Goal: Task Accomplishment & Management: Manage account settings

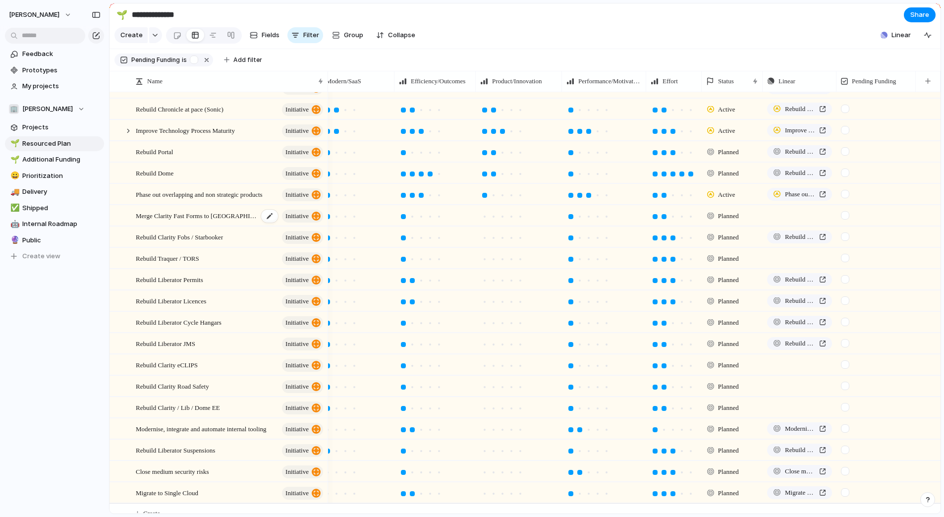
scroll to position [112, 0]
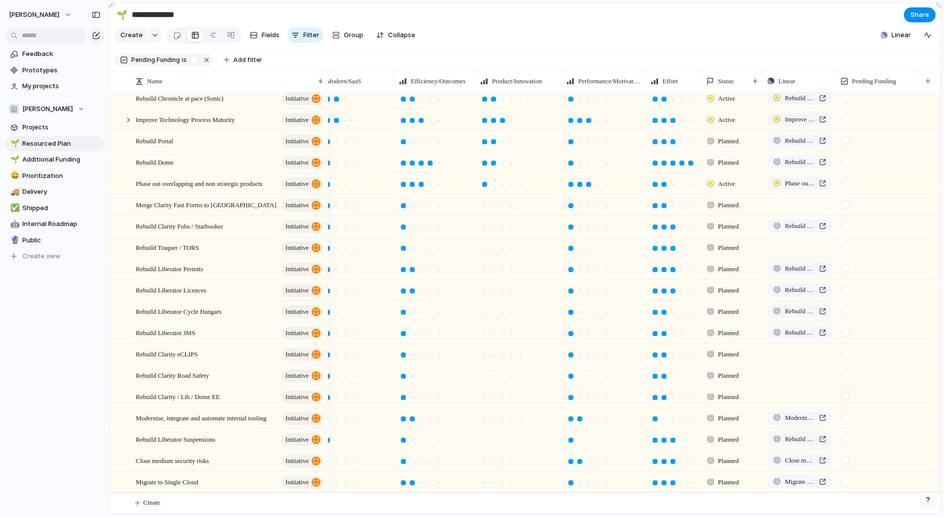
click at [845, 289] on div at bounding box center [845, 289] width 8 height 8
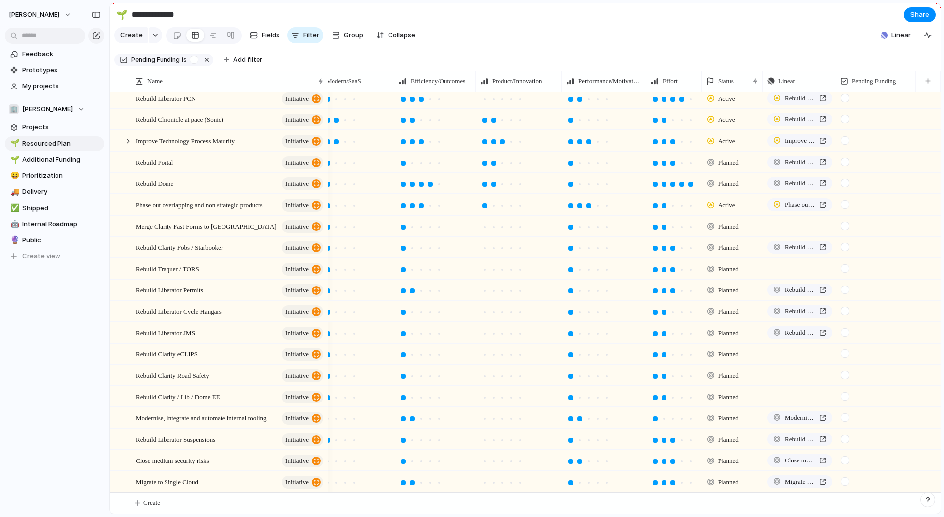
scroll to position [91, 0]
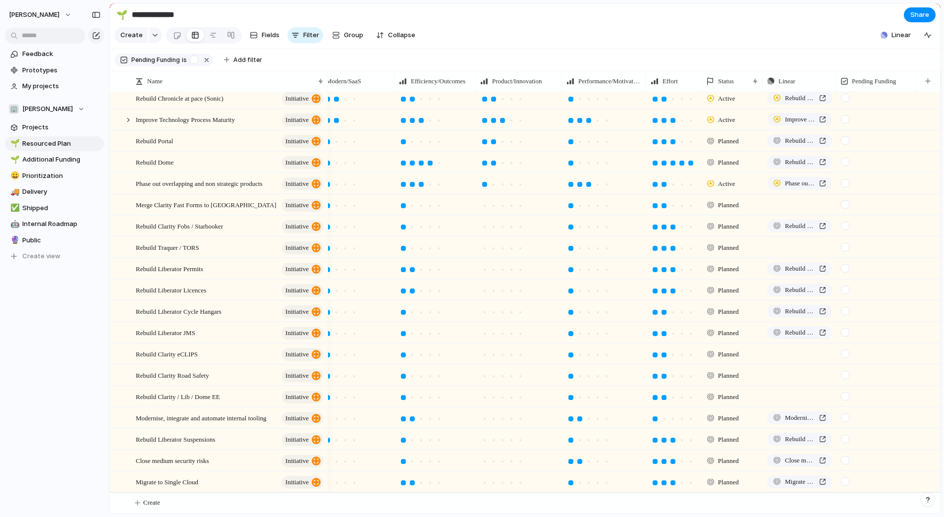
click at [844, 289] on div at bounding box center [845, 289] width 8 height 8
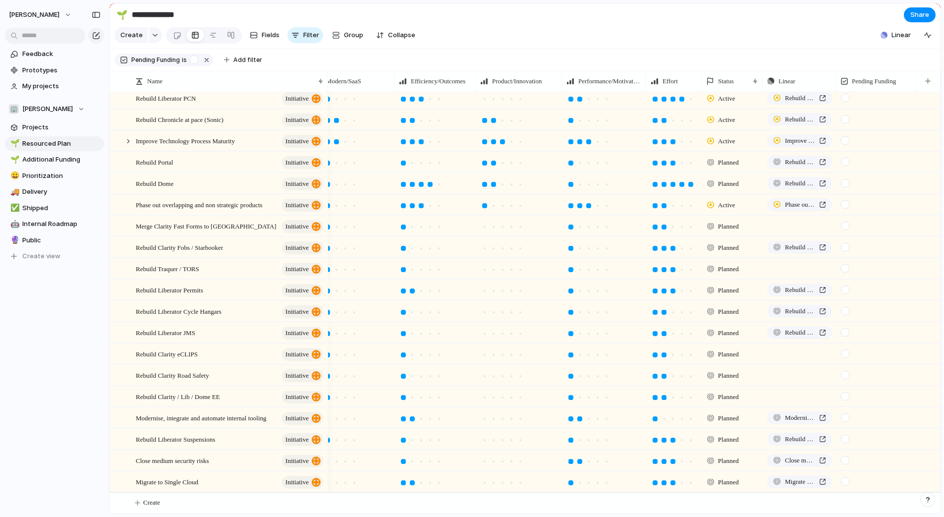
click at [844, 311] on div at bounding box center [845, 311] width 8 height 8
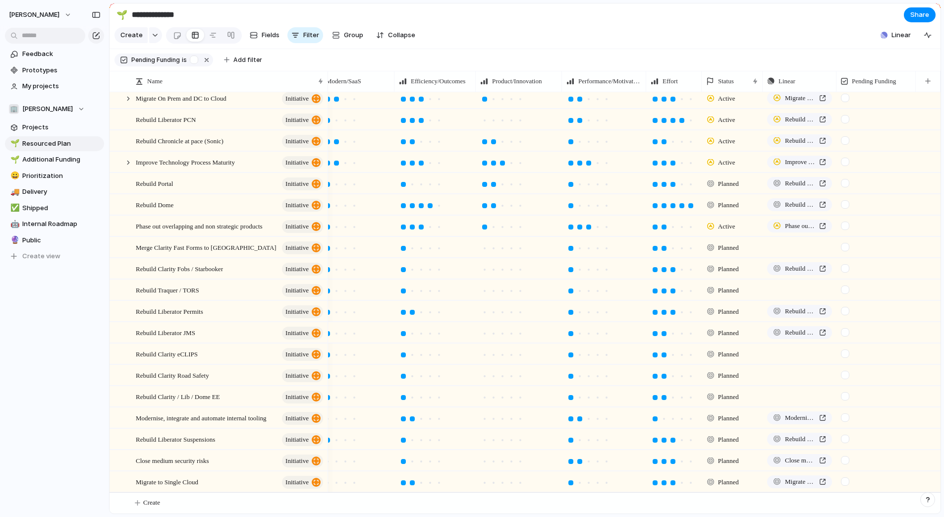
click at [845, 332] on div at bounding box center [845, 332] width 8 height 8
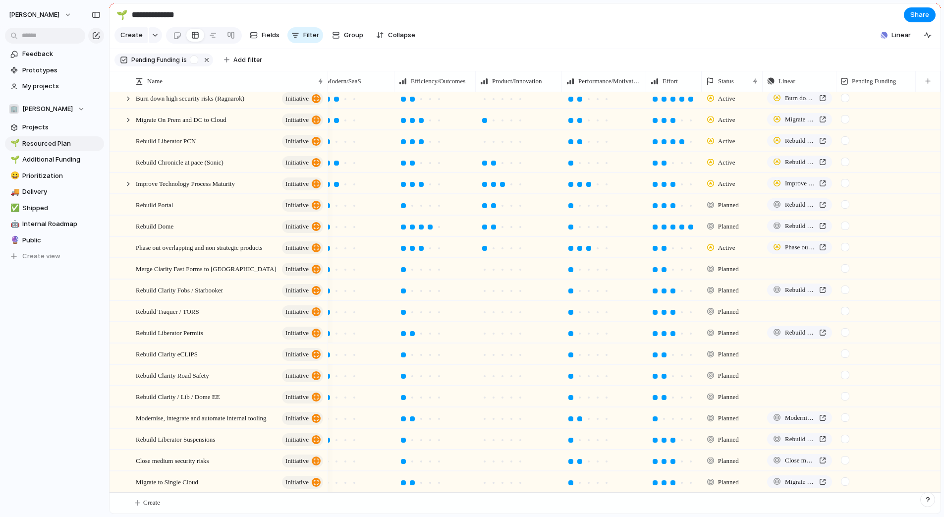
click at [847, 354] on div at bounding box center [845, 353] width 8 height 8
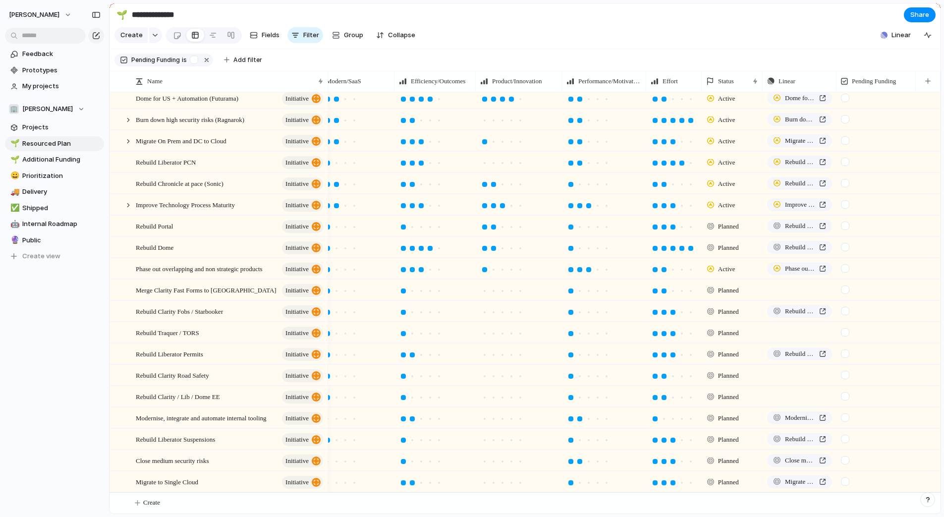
click at [846, 373] on div at bounding box center [845, 375] width 8 height 8
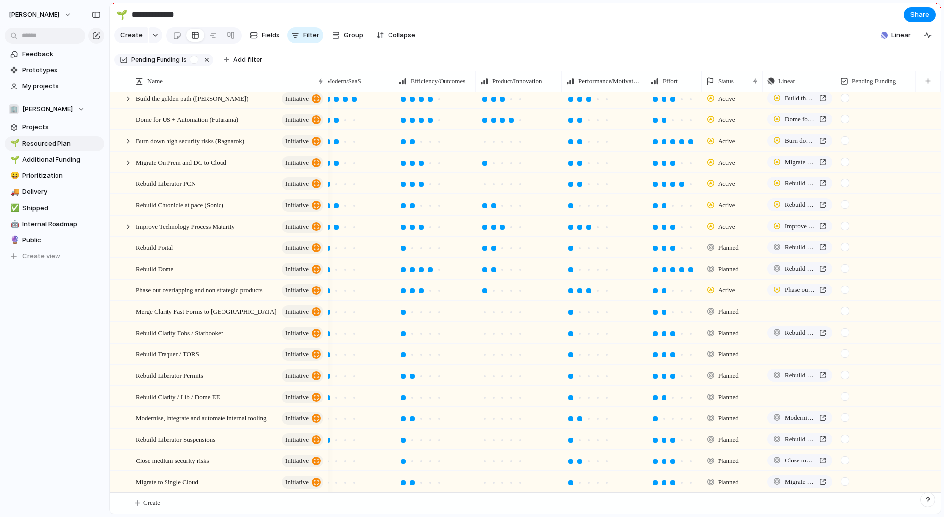
click at [845, 396] on div at bounding box center [845, 396] width 8 height 8
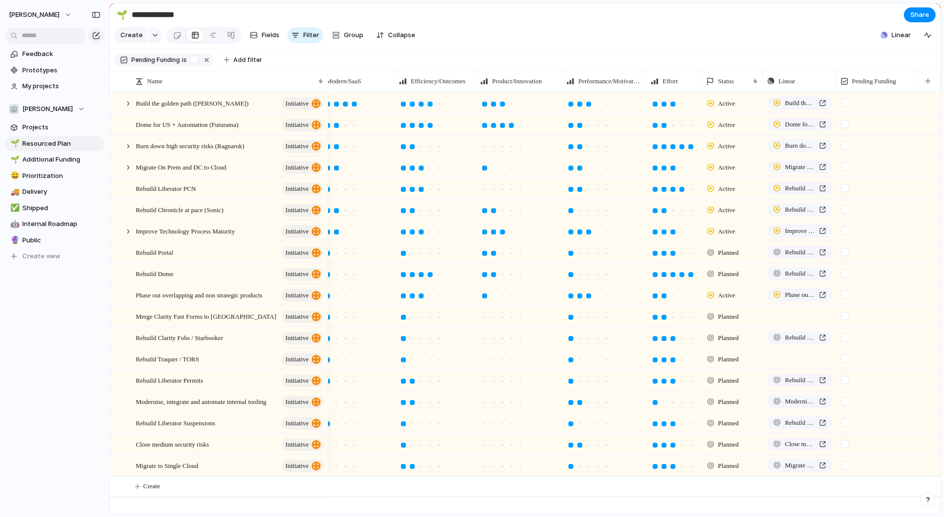
click at [845, 423] on div at bounding box center [845, 422] width 8 height 8
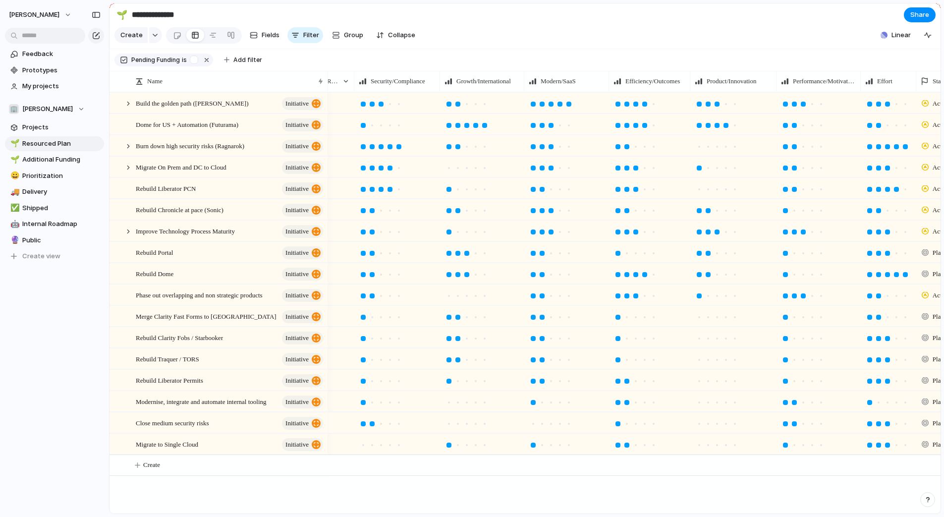
scroll to position [0, 1]
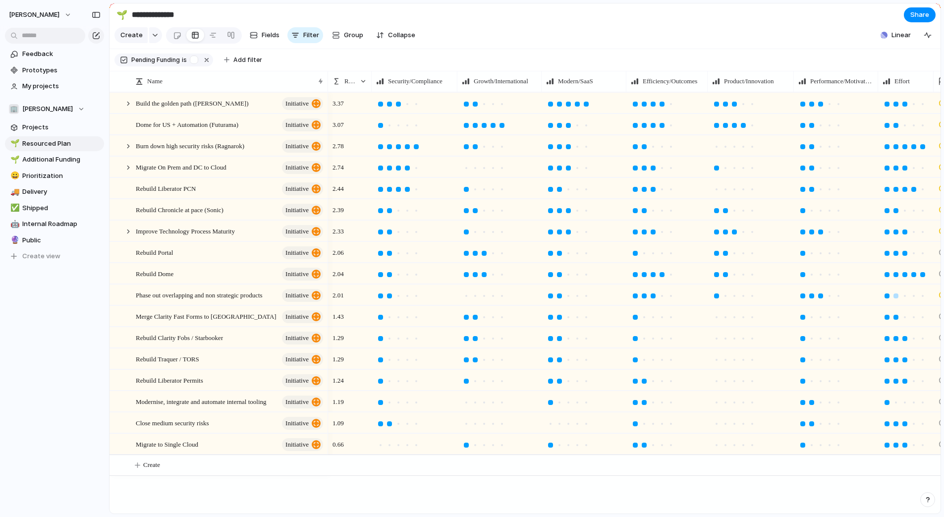
click at [888, 295] on div at bounding box center [886, 295] width 5 height 5
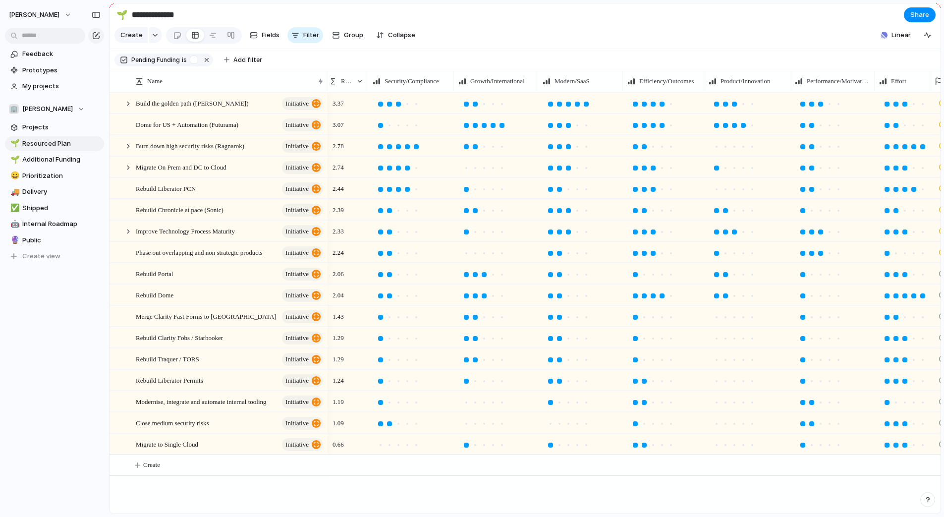
scroll to position [0, 0]
click at [53, 160] on span "Additional Funding" at bounding box center [61, 160] width 78 height 10
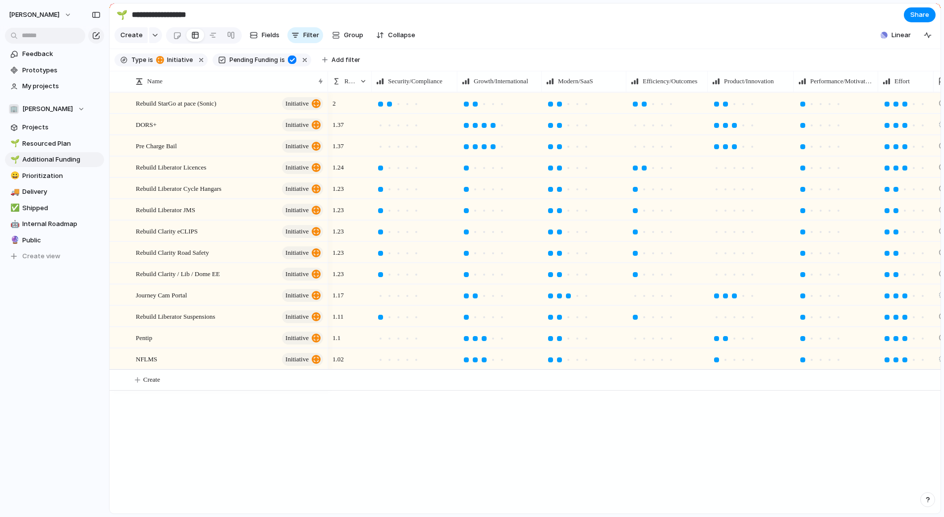
click at [179, 15] on input "**********" at bounding box center [188, 15] width 116 height 18
click at [169, 16] on input "**********" at bounding box center [188, 15] width 116 height 18
click at [40, 268] on div "Feedback Prototypes My projects 🏢 [PERSON_NAME] Projects 🌱 Resourced Plan 🌱 Add…" at bounding box center [54, 172] width 109 height 344
click at [57, 146] on span "Resourced Plan" at bounding box center [61, 144] width 78 height 10
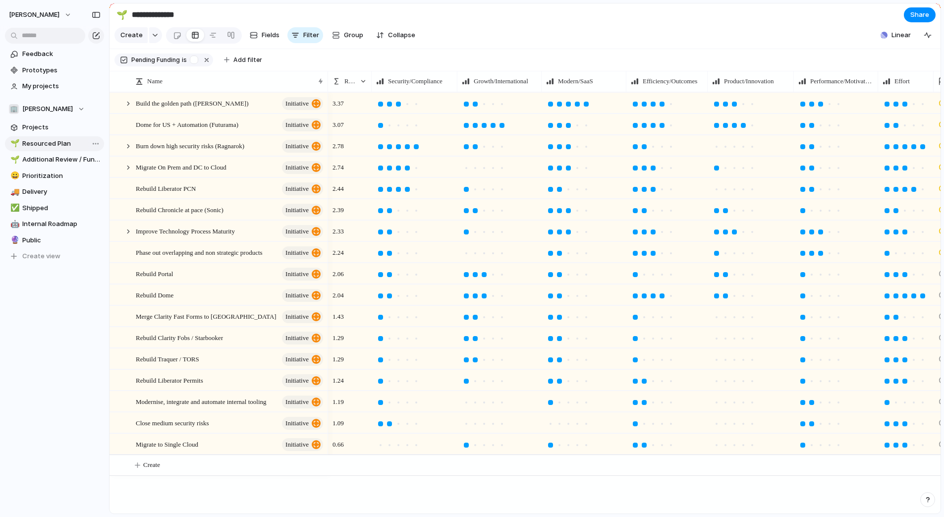
click at [90, 142] on div "Open in new tab Copy link Duplicate view Rename view Delete view" at bounding box center [472, 258] width 944 height 517
click at [119, 192] on span "Duplicate view" at bounding box center [137, 189] width 46 height 10
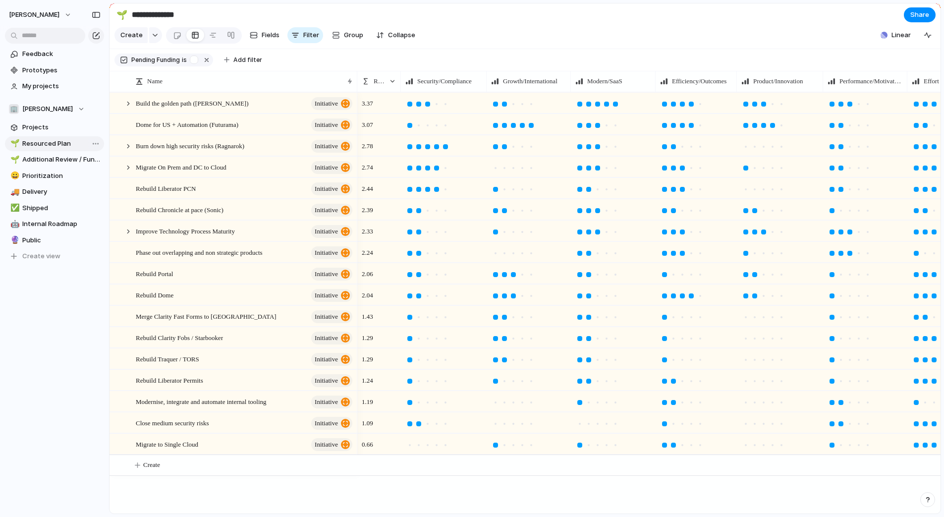
type input "**********"
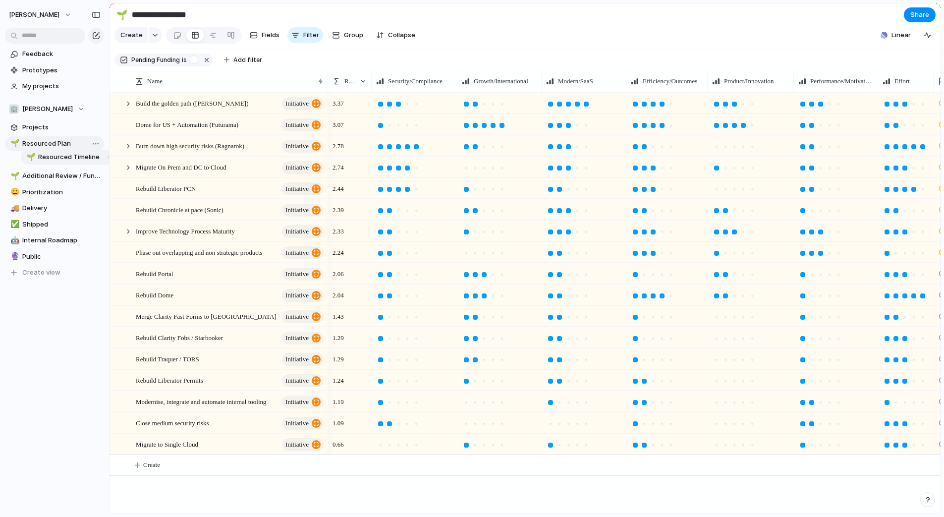
drag, startPoint x: 33, startPoint y: 257, endPoint x: 49, endPoint y: 156, distance: 102.3
click at [49, 156] on div "🌱 Resourced Plan 🌱 Additional Review / Funding 😀 Prioritization 🚚 Delivery ✅ Sh…" at bounding box center [54, 208] width 99 height 144
click at [54, 157] on span "Resourced Timeline" at bounding box center [61, 160] width 78 height 10
click at [211, 36] on div at bounding box center [213, 35] width 8 height 16
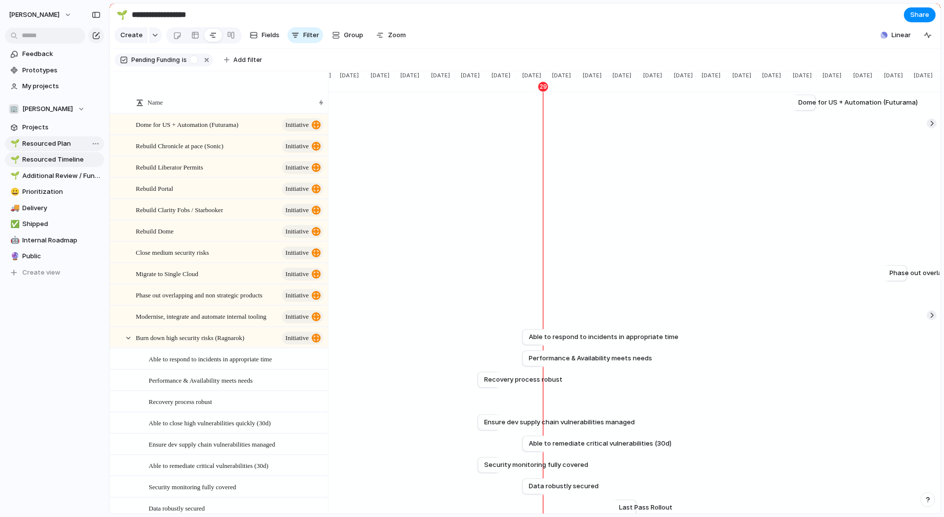
scroll to position [0, 904]
click at [127, 338] on div at bounding box center [128, 337] width 9 height 9
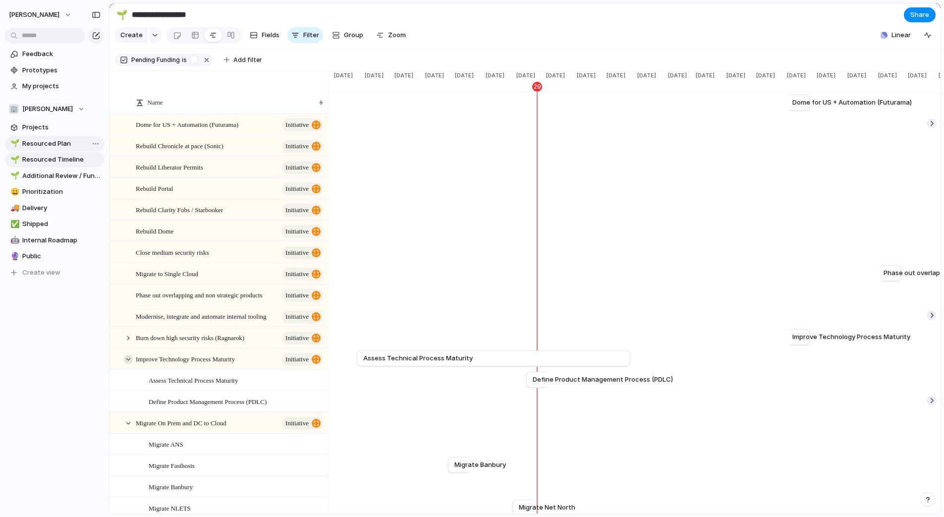
click at [131, 359] on div at bounding box center [128, 359] width 9 height 9
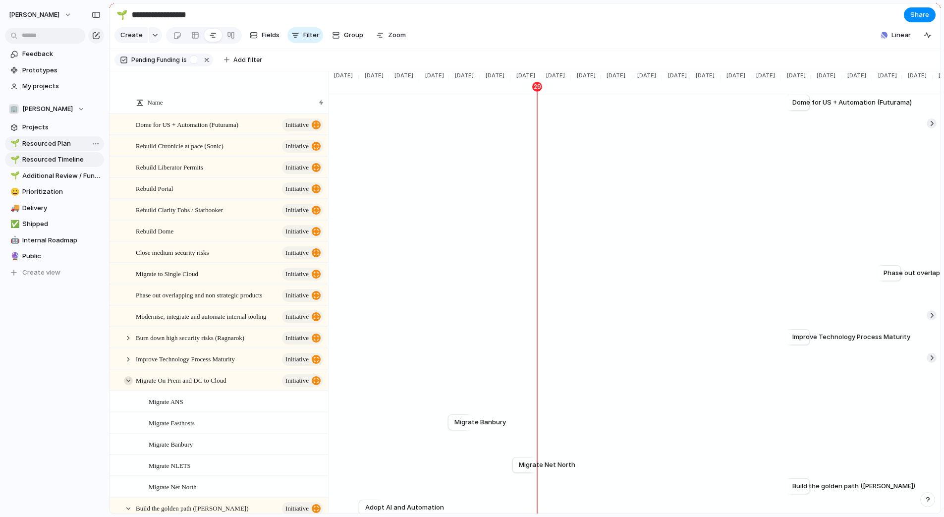
click at [130, 380] on div at bounding box center [128, 380] width 9 height 9
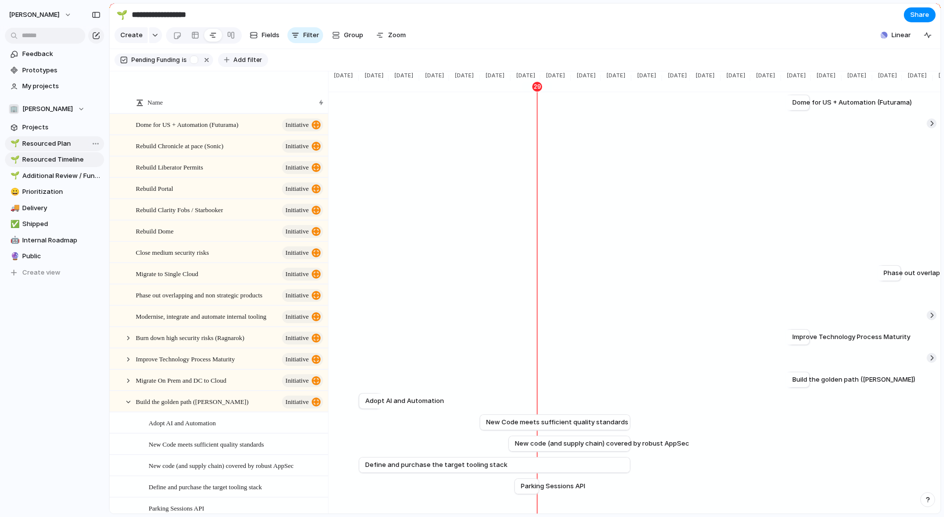
click at [240, 59] on span "Add filter" at bounding box center [247, 59] width 29 height 9
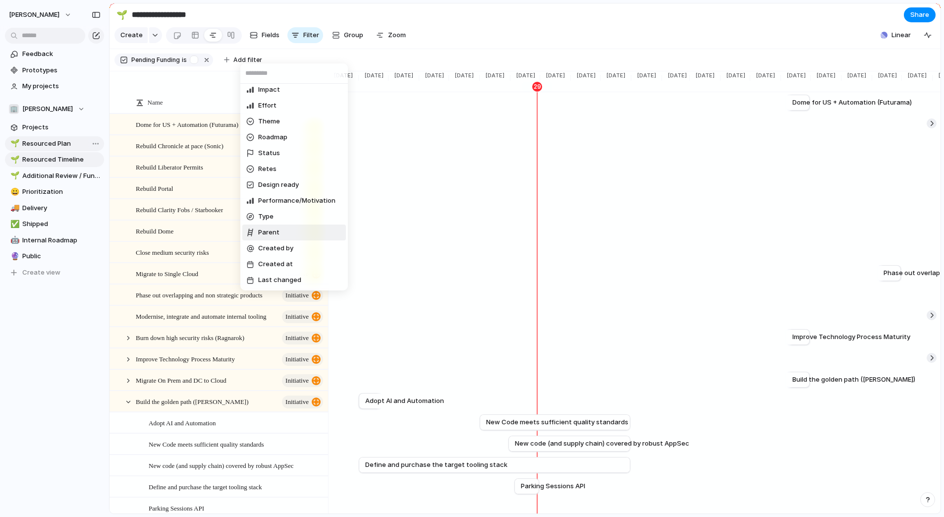
scroll to position [195, 0]
click at [278, 215] on li "Type" at bounding box center [294, 217] width 104 height 16
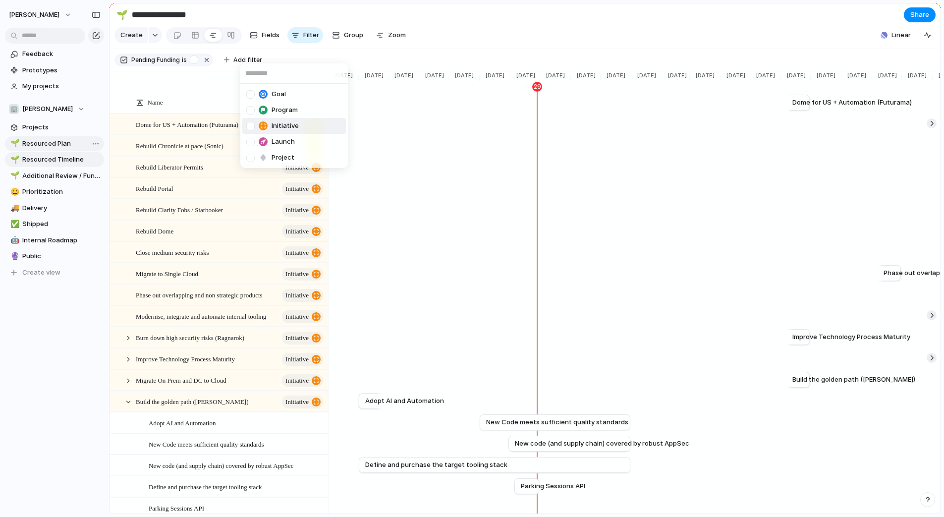
click at [291, 128] on span "Initiative" at bounding box center [284, 126] width 27 height 10
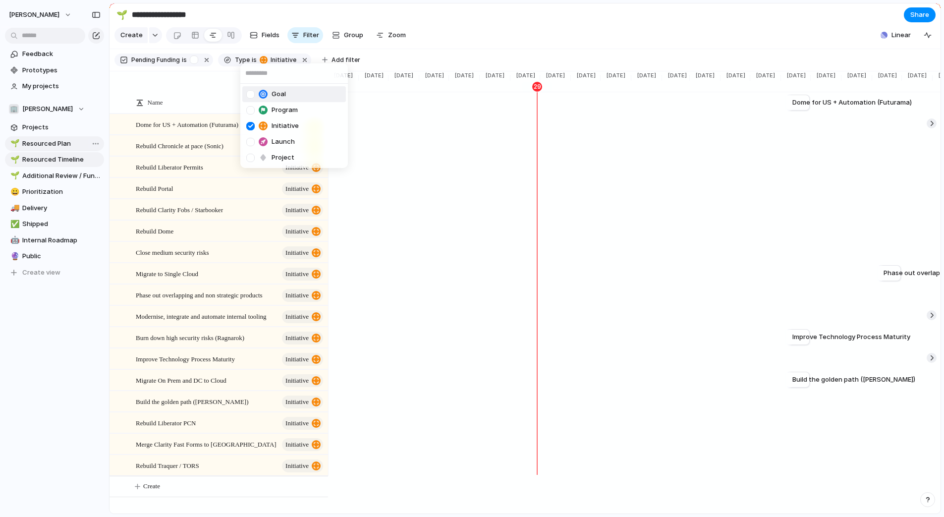
click at [384, 55] on div "Goal Program Initiative Launch Project" at bounding box center [472, 258] width 944 height 517
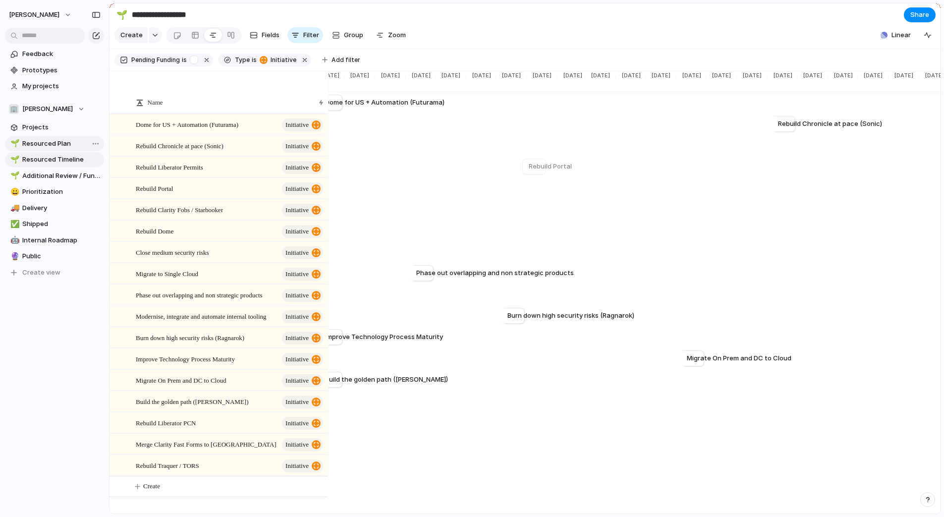
scroll to position [0, 1370]
click at [265, 35] on span "Fields" at bounding box center [271, 35] width 18 height 10
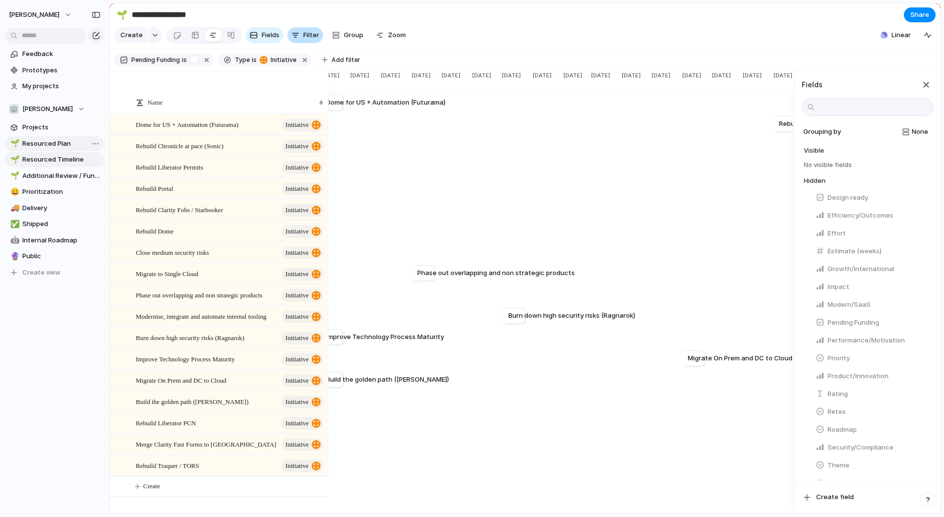
click at [309, 33] on span "Filter" at bounding box center [311, 35] width 16 height 10
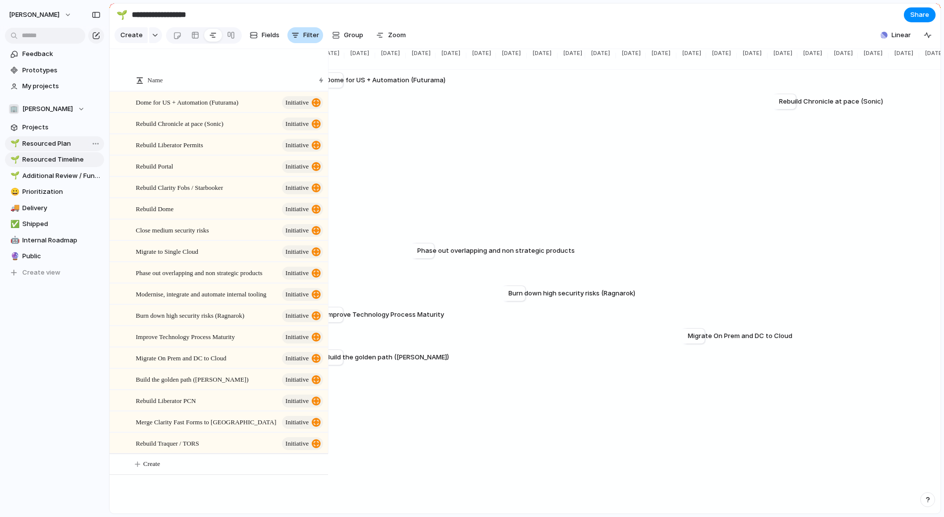
click at [307, 33] on span "Filter" at bounding box center [311, 35] width 16 height 10
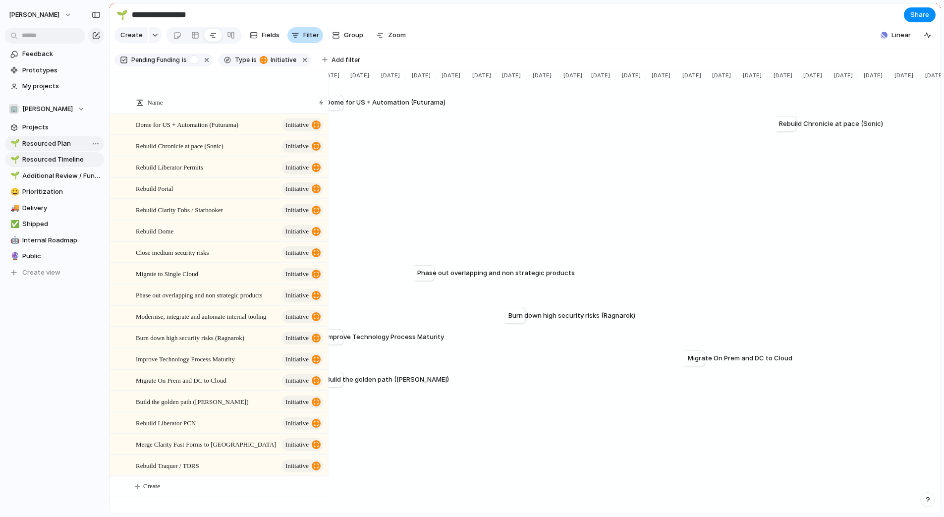
click at [307, 33] on span "Filter" at bounding box center [311, 35] width 16 height 10
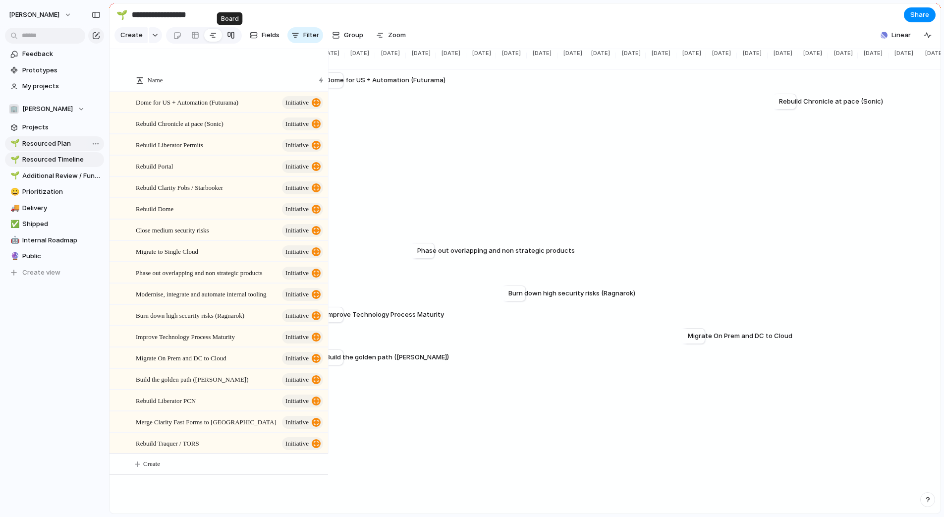
click at [227, 35] on div at bounding box center [231, 35] width 8 height 16
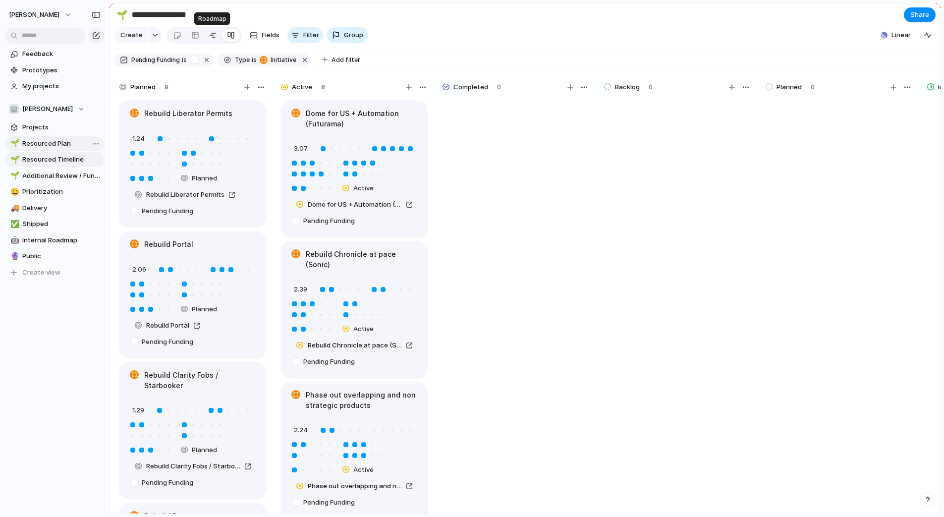
click at [212, 35] on div at bounding box center [213, 35] width 8 height 16
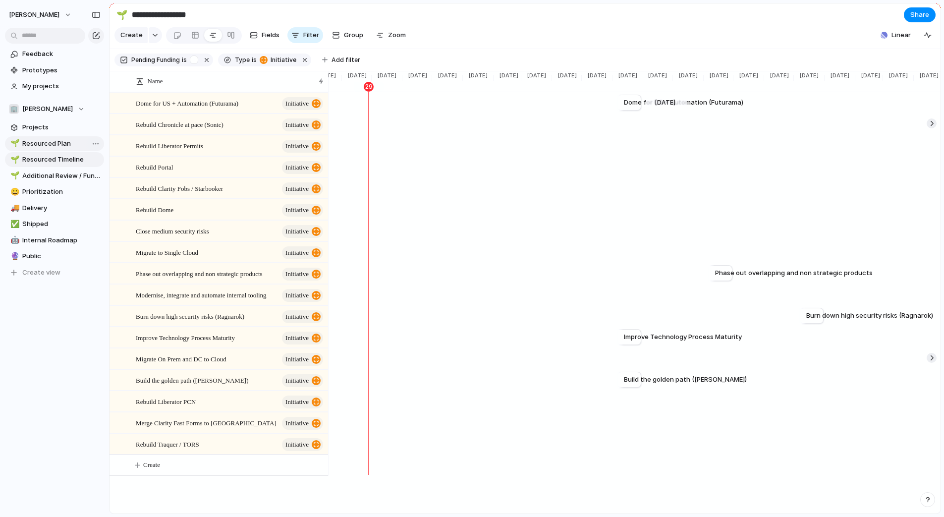
scroll to position [0, 1070]
click at [364, 100] on div "Dome for US + Automation (Futurama) [DATE]" at bounding box center [540, 102] width 2563 height 21
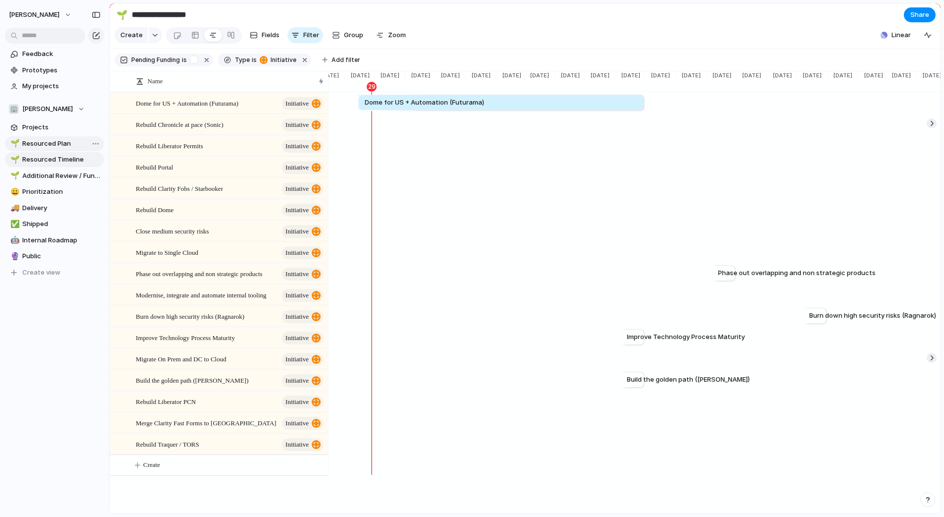
drag, startPoint x: 618, startPoint y: 106, endPoint x: 356, endPoint y: 117, distance: 261.8
click at [356, 117] on div "Dome for US + Automation (Futurama) [DATE] Rebuild Chronicle at pace (Sonic) [D…" at bounding box center [634, 283] width 612 height 383
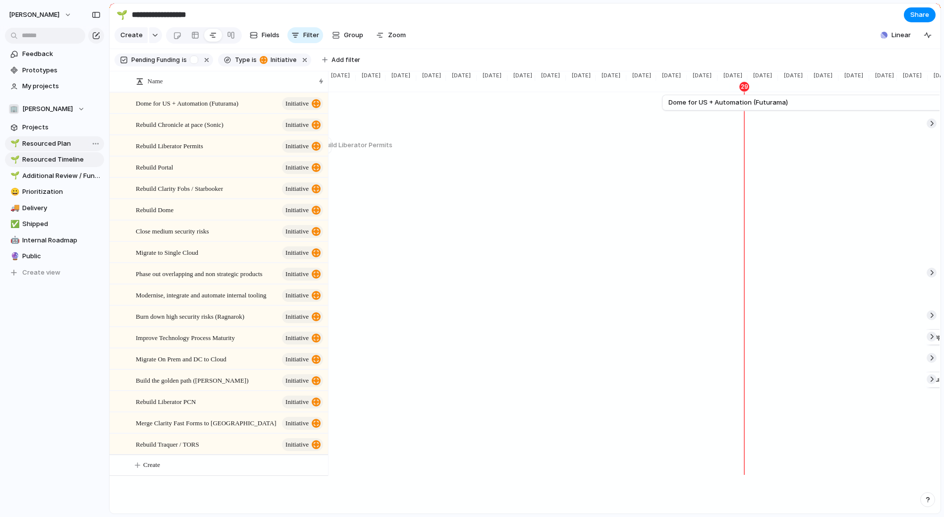
scroll to position [0, 697]
click at [785, 146] on div "[DATE] Dome for US + Automation (Futurama) [DATE] Rebuild Chronicle at pace (So…" at bounding box center [634, 283] width 612 height 383
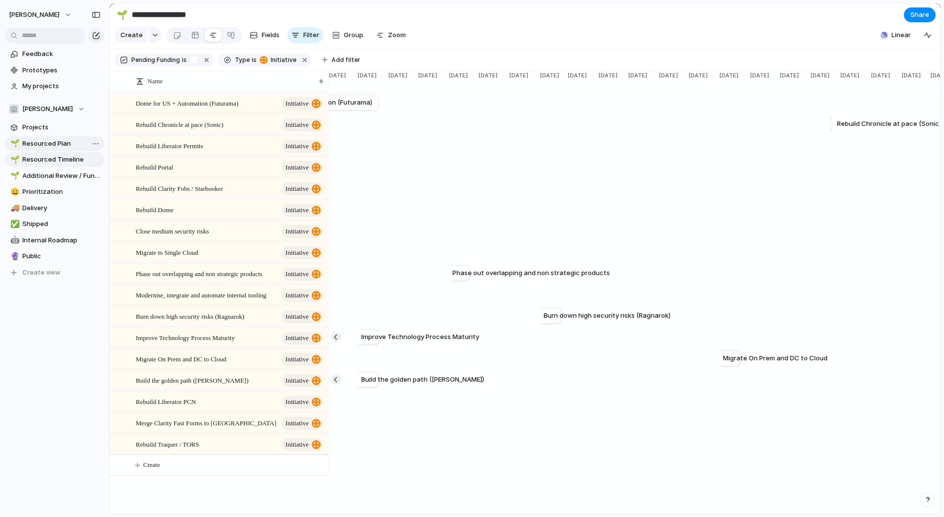
scroll to position [0, 1436]
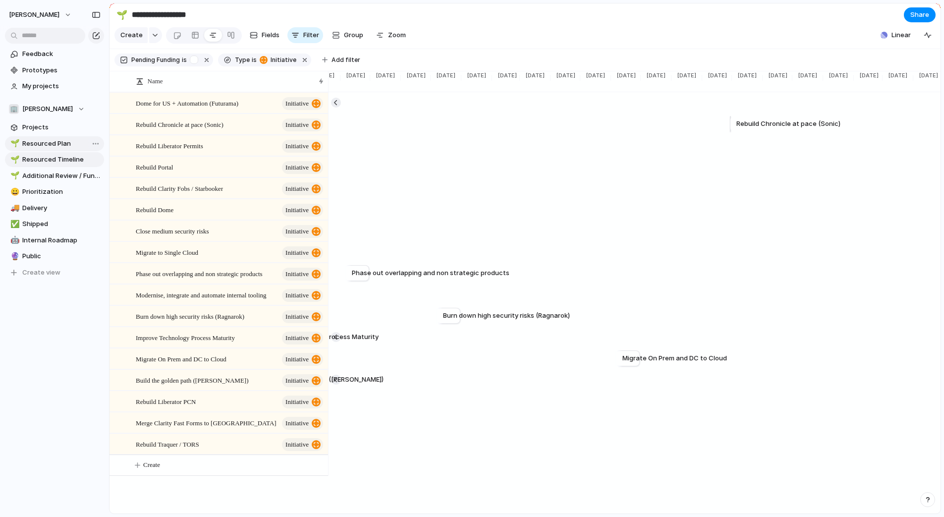
click at [664, 98] on div "[DATE] Dome for US + Automation (Futurama) [DATE]" at bounding box center [174, 102] width 2563 height 21
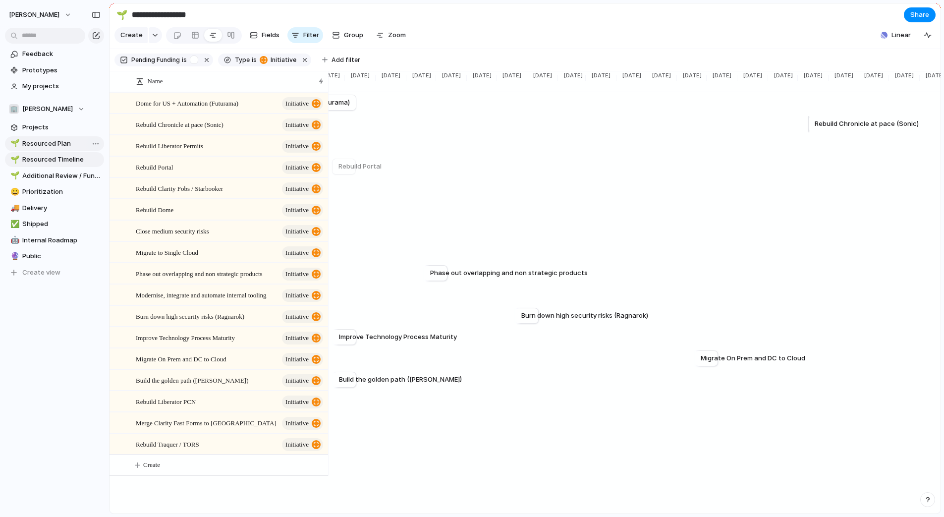
scroll to position [0, 1370]
drag, startPoint x: 793, startPoint y: 124, endPoint x: 686, endPoint y: 126, distance: 106.5
click at [686, 126] on div "[DATE] Rebuild Chronicle at pace (Sonic) [DATE]" at bounding box center [240, 123] width 2563 height 21
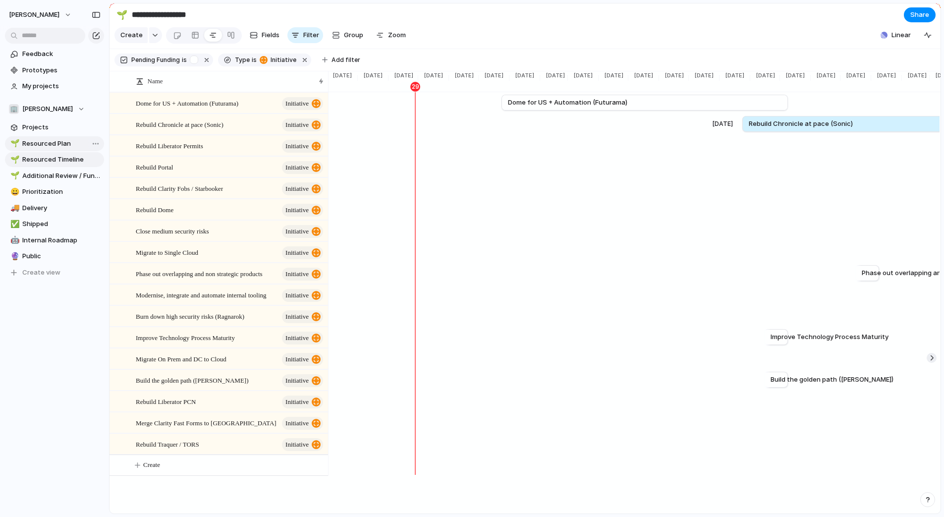
scroll to position [0, 896]
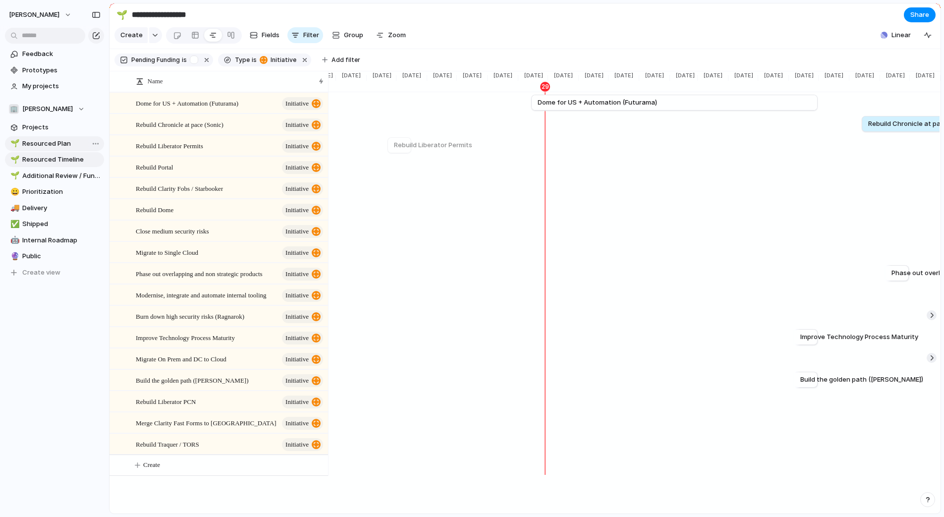
drag, startPoint x: 795, startPoint y: 123, endPoint x: 387, endPoint y: 141, distance: 408.1
click at [387, 141] on div "[DATE] Dome for US + Automation (Futurama) Jun [DATE] Rebuild Chronicle at pace…" at bounding box center [634, 283] width 612 height 383
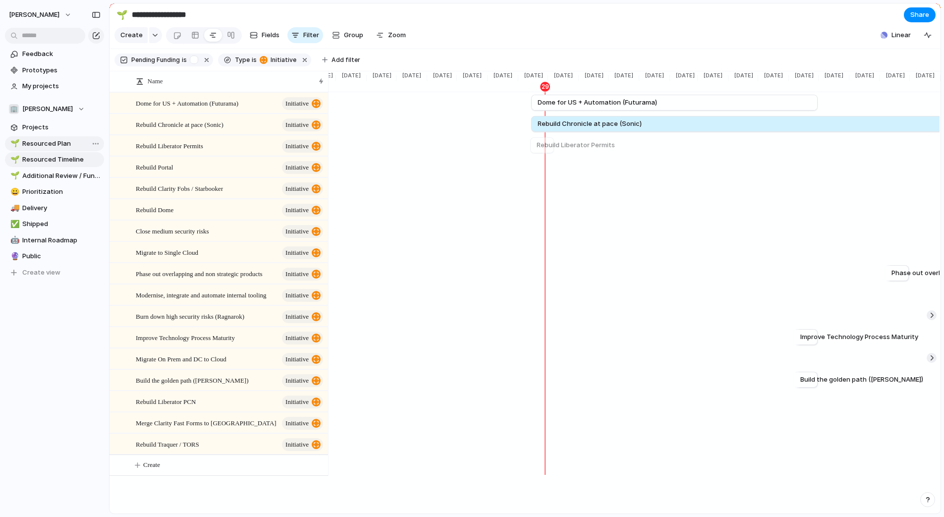
drag, startPoint x: 861, startPoint y: 124, endPoint x: 530, endPoint y: 146, distance: 331.6
click at [530, 146] on div "[DATE] Dome for US + Automation (Futurama) Jun [DATE] Rebuild Chronicle at pace…" at bounding box center [634, 283] width 612 height 383
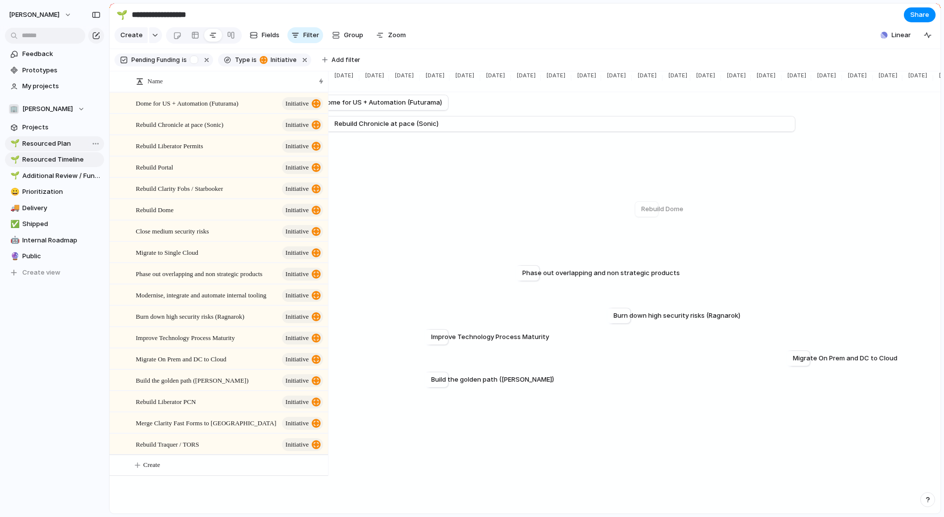
scroll to position [0, 1266]
click at [401, 33] on span "Zoom" at bounding box center [397, 35] width 18 height 10
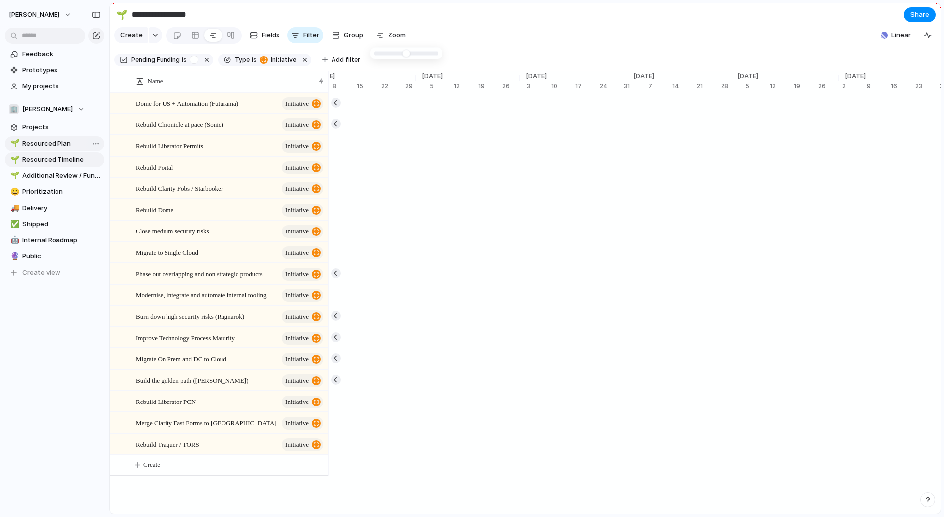
type input "*"
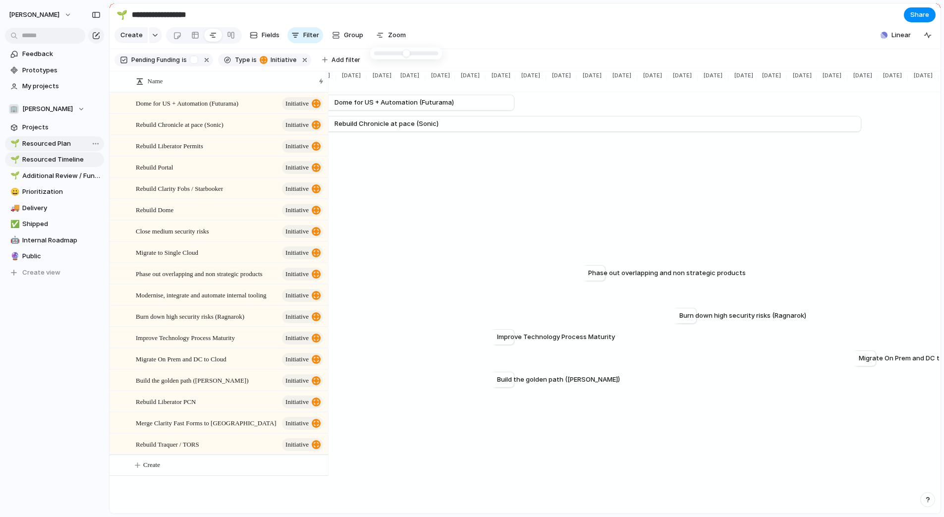
drag, startPoint x: 379, startPoint y: 54, endPoint x: 353, endPoint y: 59, distance: 26.2
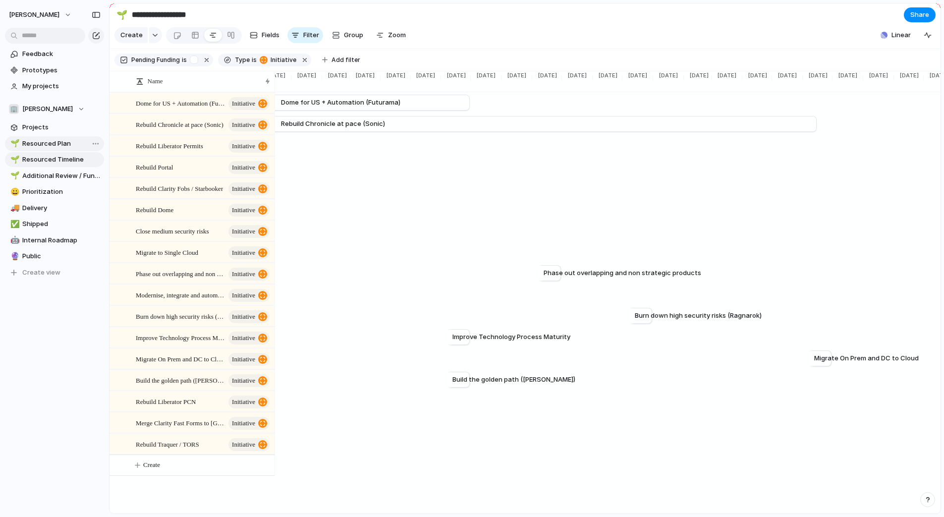
drag, startPoint x: 326, startPoint y: 87, endPoint x: 272, endPoint y: 93, distance: 53.8
click at [272, 93] on div "Name Dome for US + Automation (Futurama) initiative Rebuild Chronicle at pace (…" at bounding box center [191, 283] width 165 height 383
click at [98, 16] on div "button" at bounding box center [96, 14] width 9 height 7
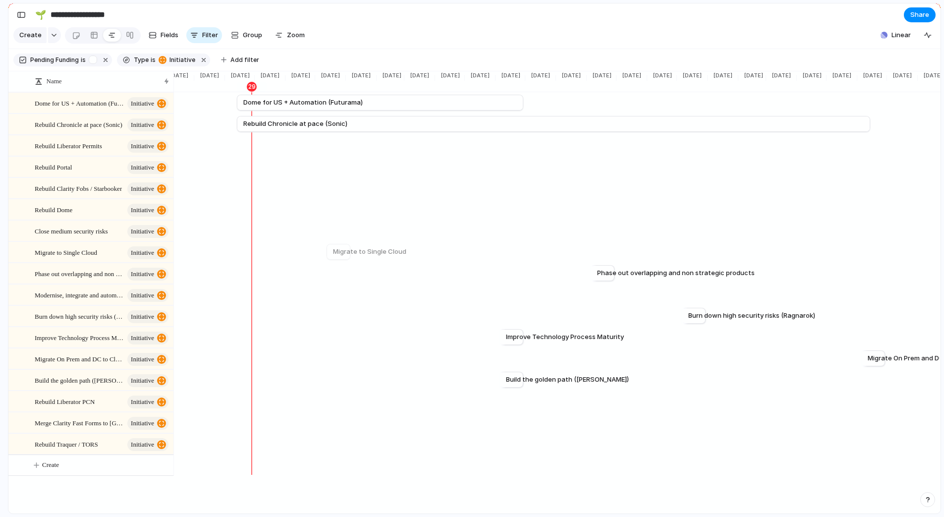
scroll to position [0, 1037]
click at [885, 83] on div "[DATE]" at bounding box center [887, 87] width 30 height 10
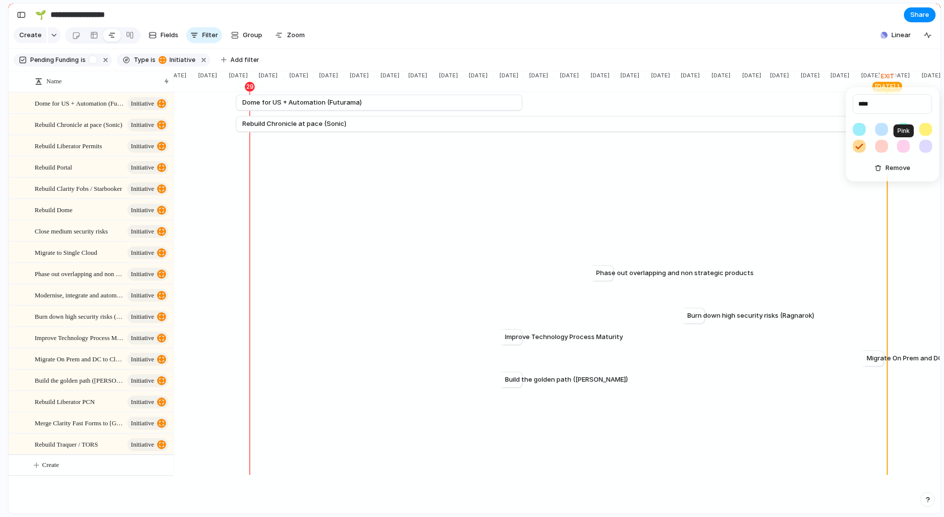
type input "****"
click at [904, 147] on button "button" at bounding box center [903, 146] width 13 height 13
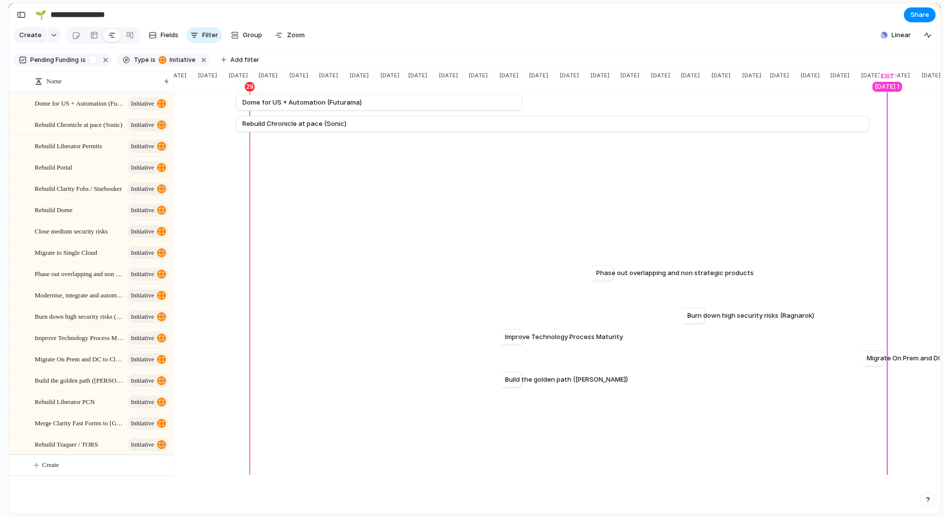
click at [861, 61] on div "**** Remove" at bounding box center [472, 258] width 944 height 517
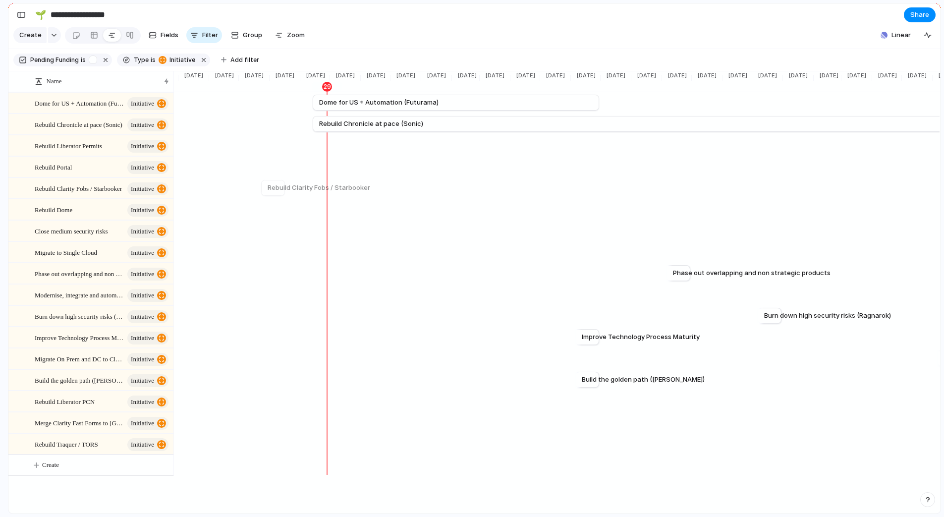
scroll to position [0, 960]
click at [20, 18] on div "button" at bounding box center [21, 14] width 9 height 7
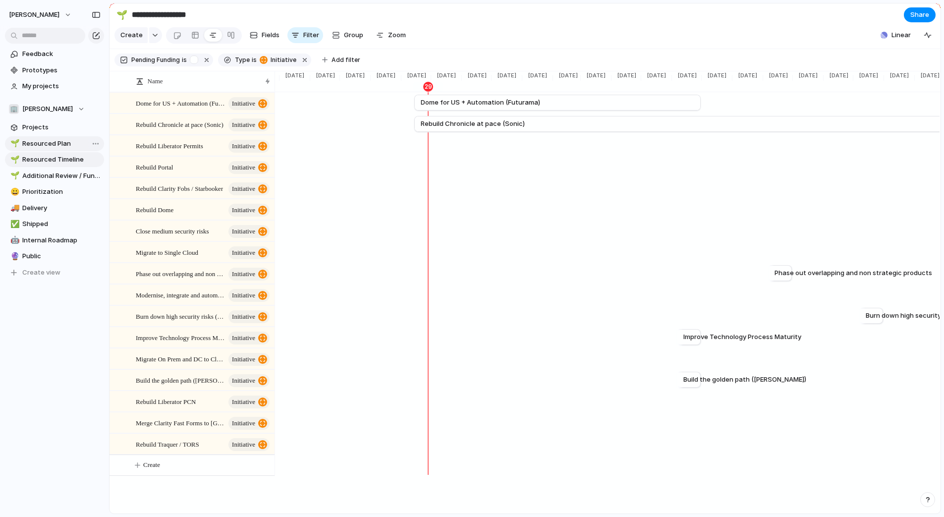
click at [48, 138] on link "🌱 Resourced Plan" at bounding box center [54, 143] width 99 height 15
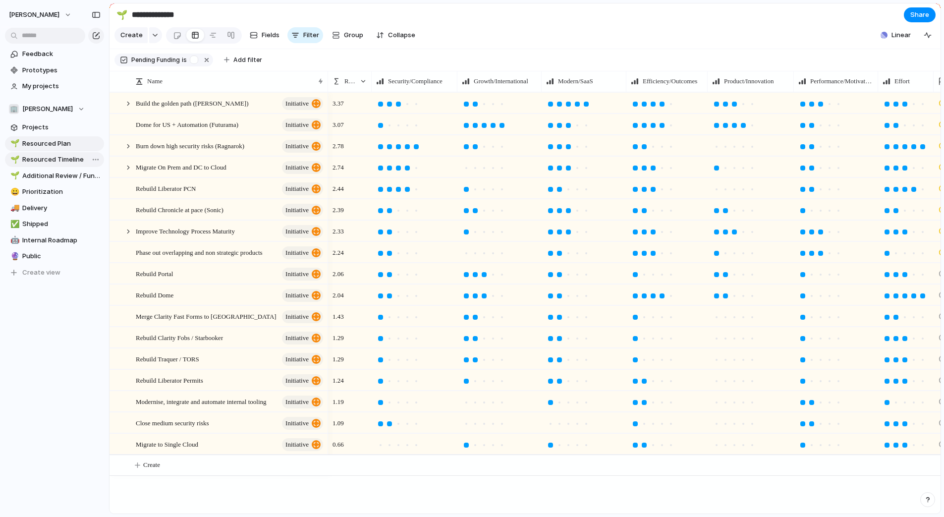
click at [47, 160] on span "Resourced Timeline" at bounding box center [61, 160] width 78 height 10
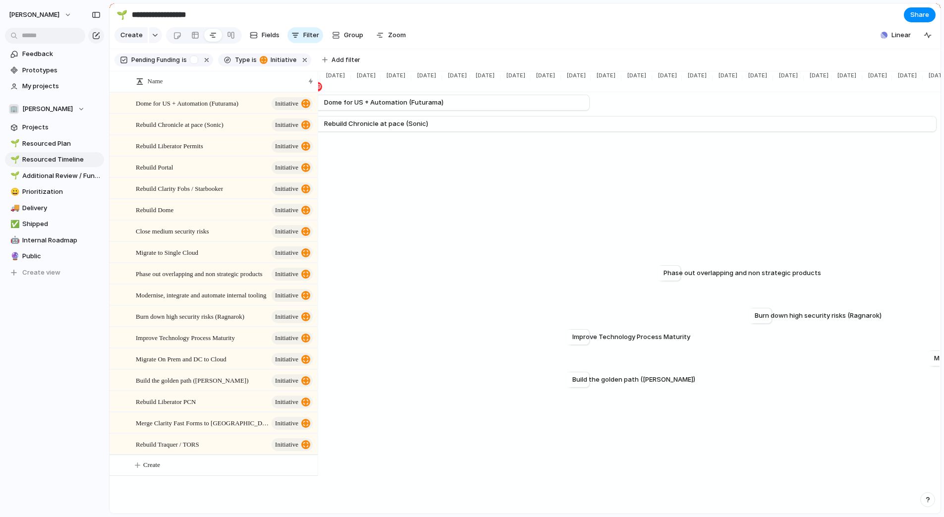
scroll to position [0, 2]
drag, startPoint x: 272, startPoint y: 77, endPoint x: 316, endPoint y: 81, distance: 43.8
click at [316, 81] on div at bounding box center [315, 81] width 5 height 21
click at [339, 35] on button "Group" at bounding box center [347, 35] width 41 height 16
click at [336, 17] on div "Product/Innovation Growth/International Modern/SaaS Efficiency/Outcomes Securit…" at bounding box center [472, 258] width 944 height 517
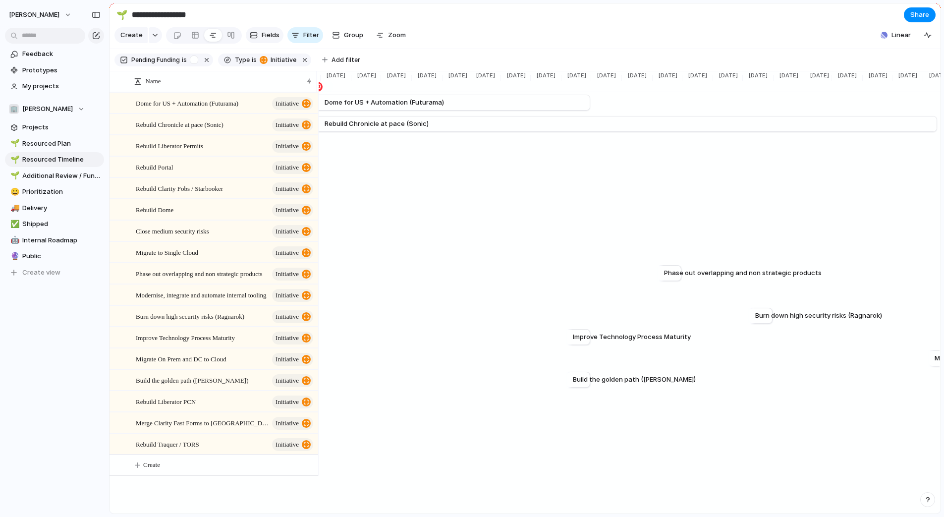
click at [269, 37] on span "Fields" at bounding box center [271, 35] width 18 height 10
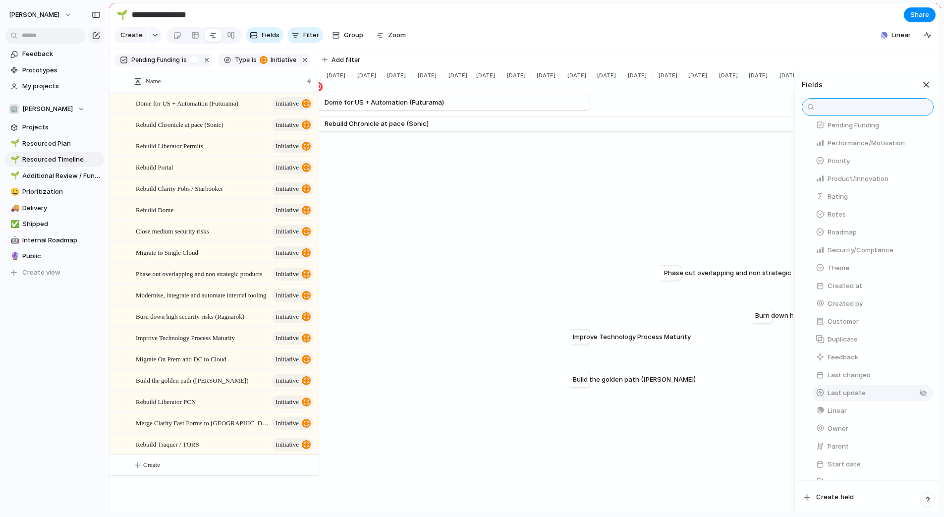
scroll to position [195, 0]
click at [52, 143] on span "Resourced Plan" at bounding box center [61, 144] width 78 height 10
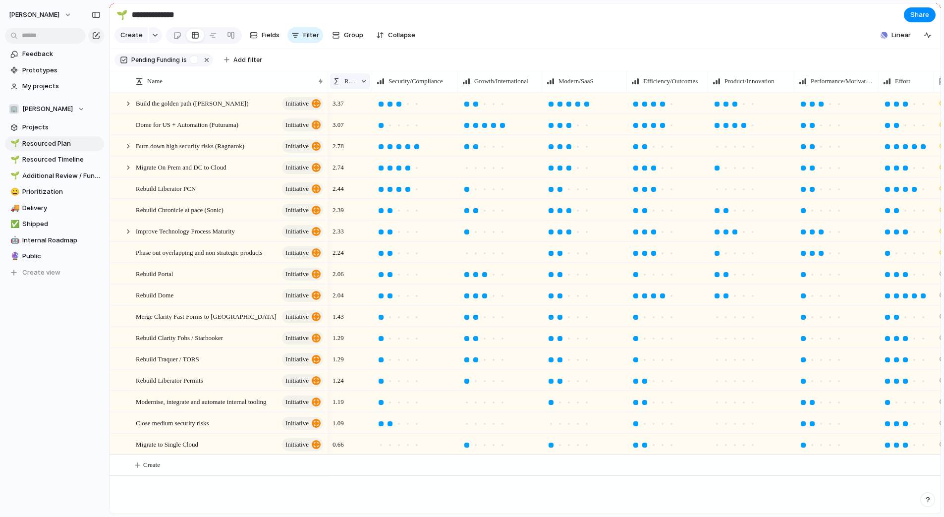
drag, startPoint x: 370, startPoint y: 79, endPoint x: 363, endPoint y: 83, distance: 8.4
click at [363, 83] on div "Rating" at bounding box center [350, 81] width 44 height 21
click at [48, 158] on span "Resourced Timeline" at bounding box center [61, 160] width 78 height 10
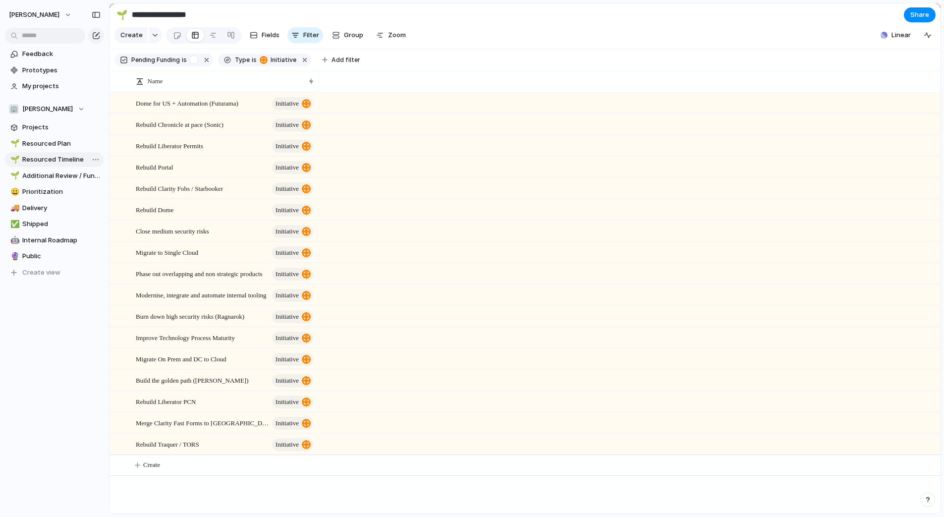
scroll to position [0, 1114]
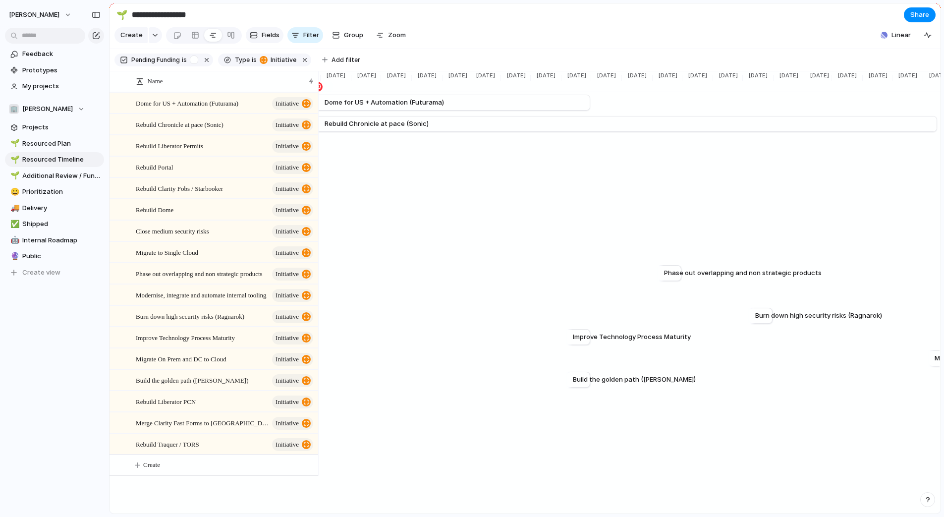
click at [267, 40] on span "Fields" at bounding box center [271, 35] width 18 height 10
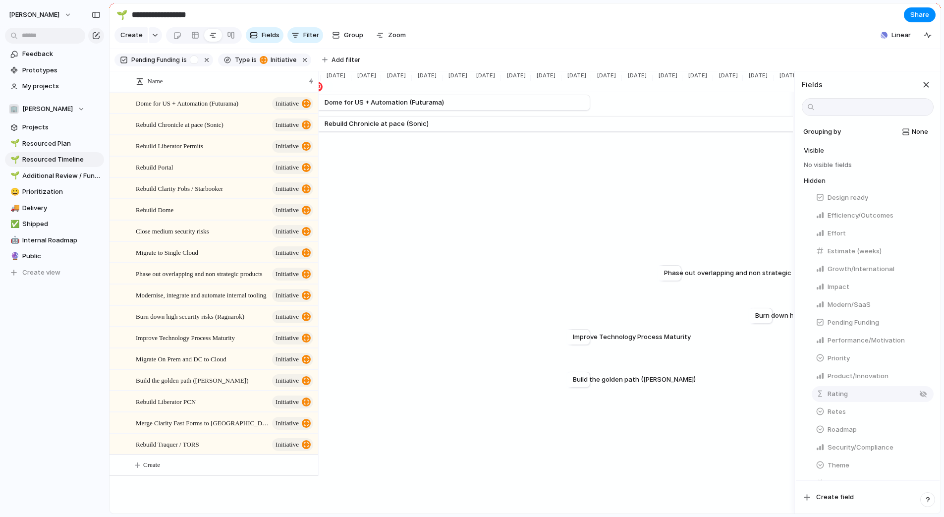
click at [846, 397] on span "Rating" at bounding box center [837, 394] width 20 height 10
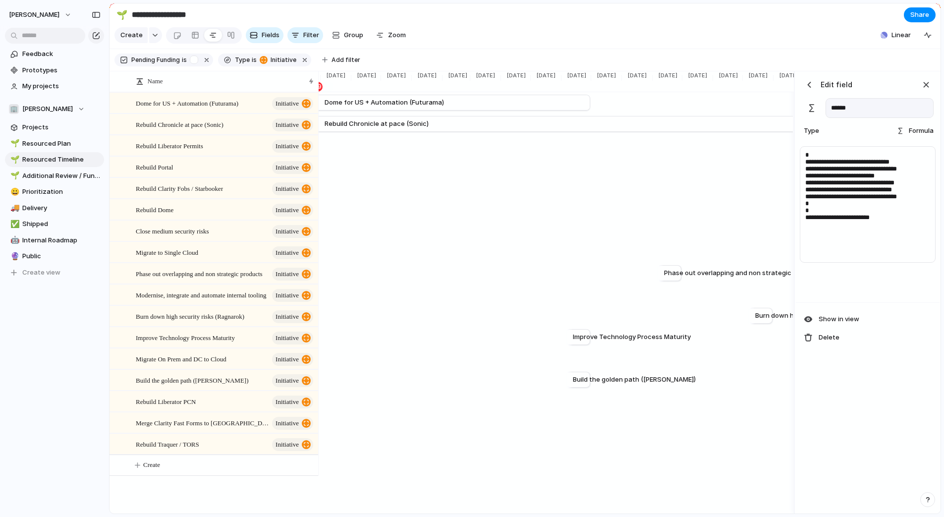
click at [812, 84] on div "button" at bounding box center [809, 85] width 10 height 10
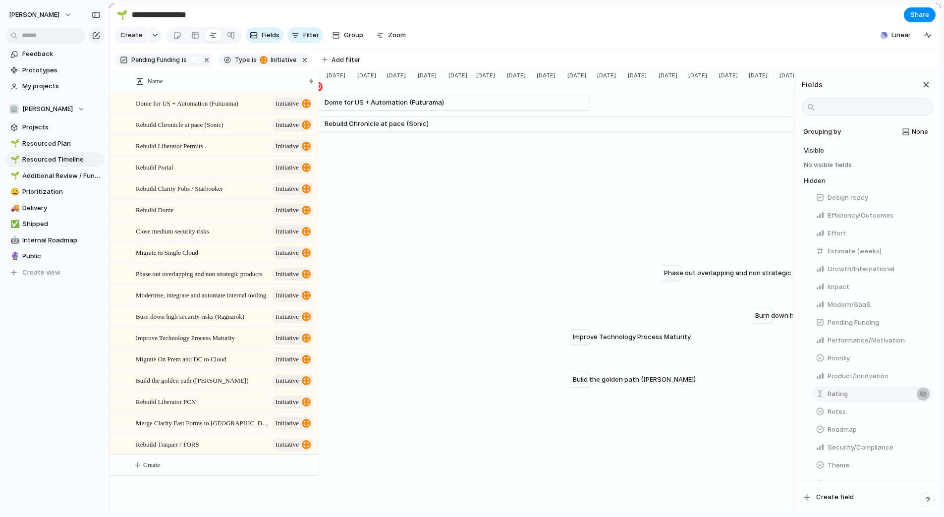
click at [924, 394] on div "button" at bounding box center [923, 394] width 8 height 8
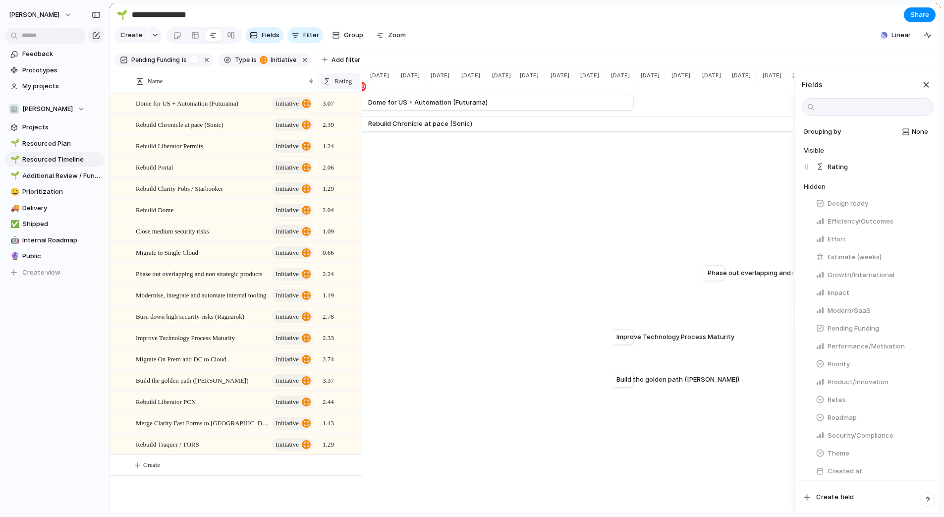
click at [344, 80] on span "Rating" at bounding box center [343, 81] width 17 height 10
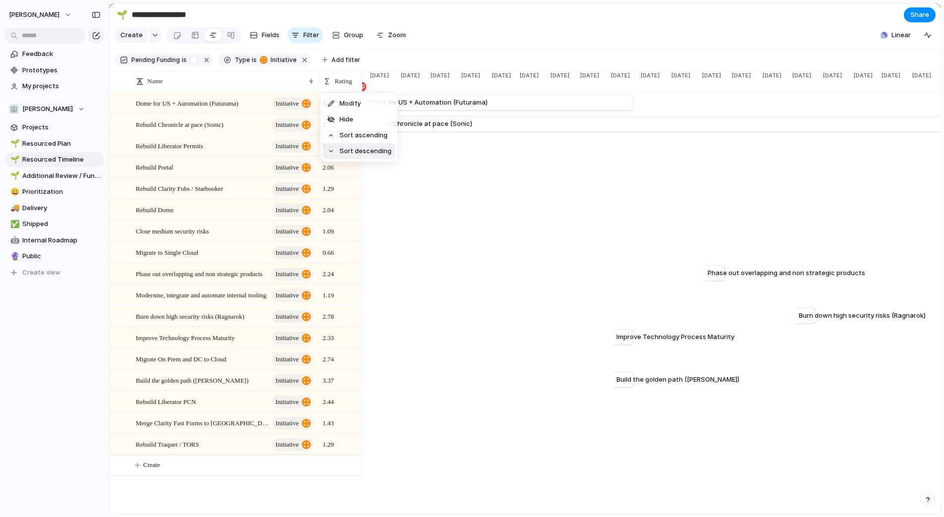
click at [350, 151] on span "Sort descending" at bounding box center [365, 151] width 52 height 10
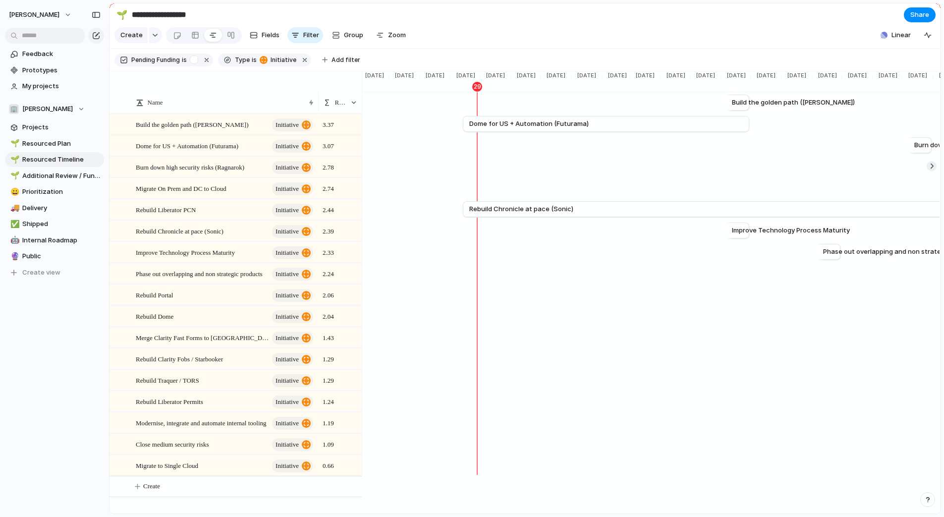
scroll to position [0, 998]
click at [64, 142] on span "Resourced Plan" at bounding box center [61, 144] width 78 height 10
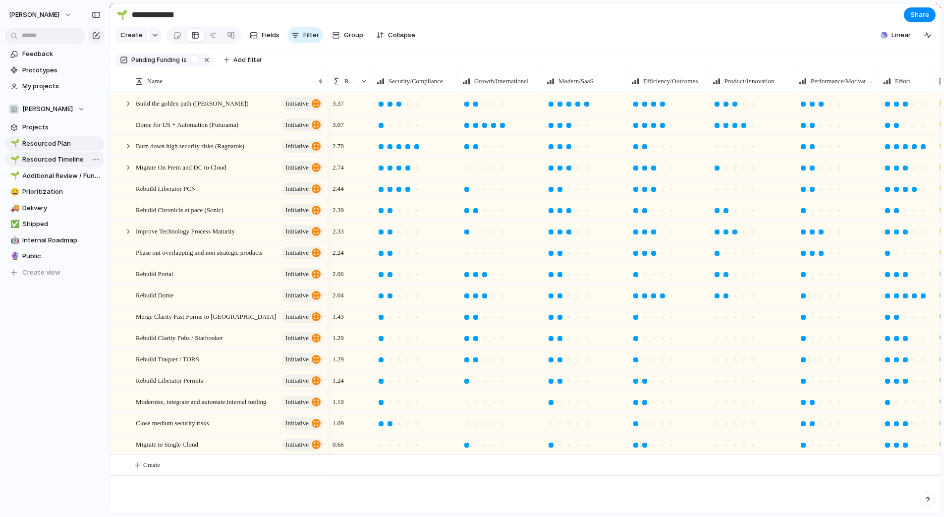
click at [58, 159] on span "Resourced Timeline" at bounding box center [61, 160] width 78 height 10
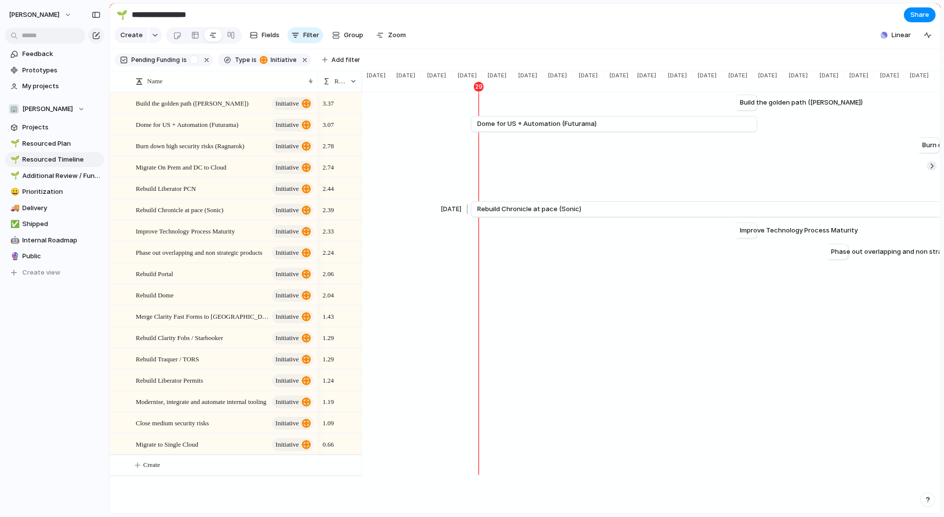
scroll to position [0, 998]
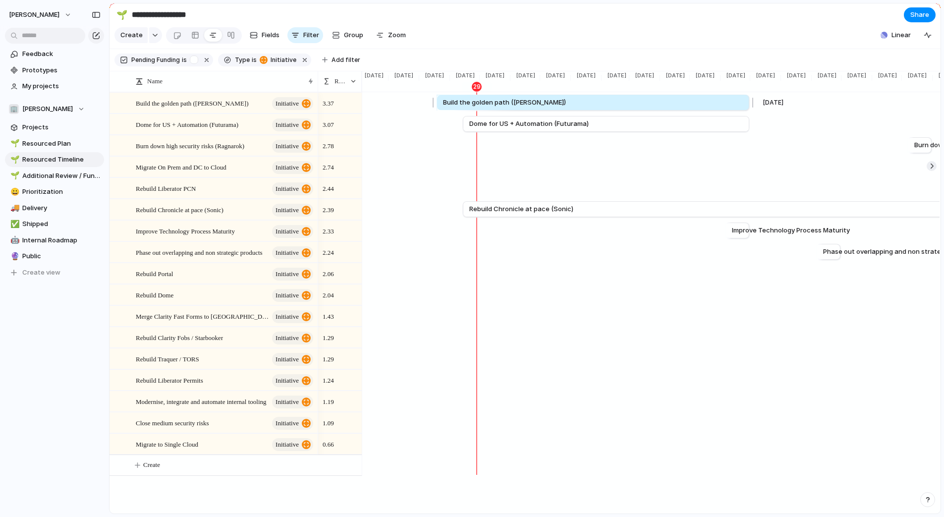
drag, startPoint x: 723, startPoint y: 105, endPoint x: 434, endPoint y: 108, distance: 288.9
click at [434, 108] on div at bounding box center [435, 103] width 12 height 16
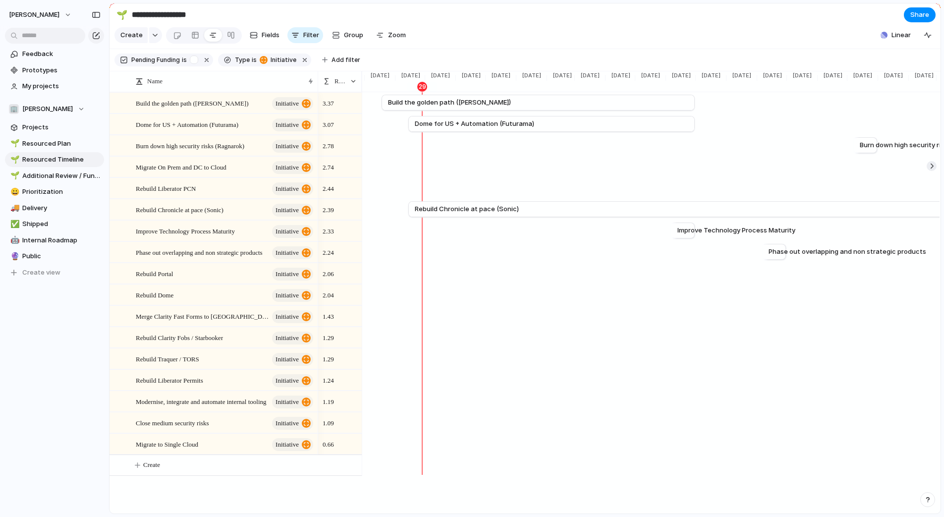
scroll to position [0, 1054]
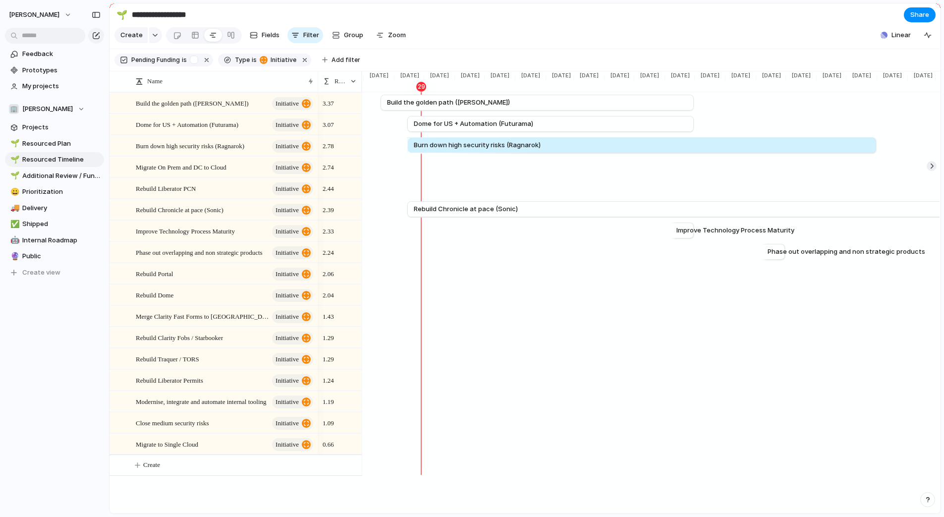
drag, startPoint x: 849, startPoint y: 146, endPoint x: 404, endPoint y: 162, distance: 445.2
click at [404, 162] on div "[DATE] Build the golden path ([PERSON_NAME]) Jun [DATE] Dome for US + Automatio…" at bounding box center [651, 283] width 578 height 383
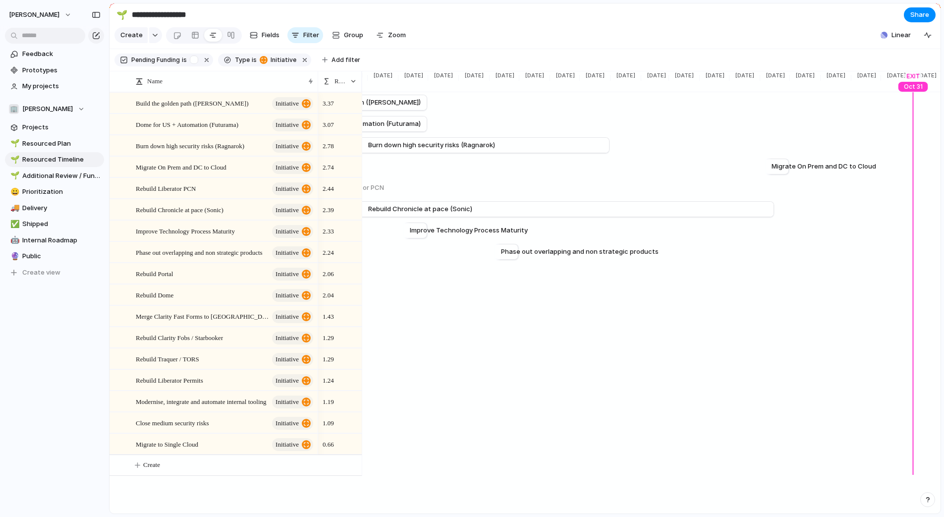
scroll to position [0, 1327]
click at [754, 166] on div at bounding box center [757, 167] width 12 height 16
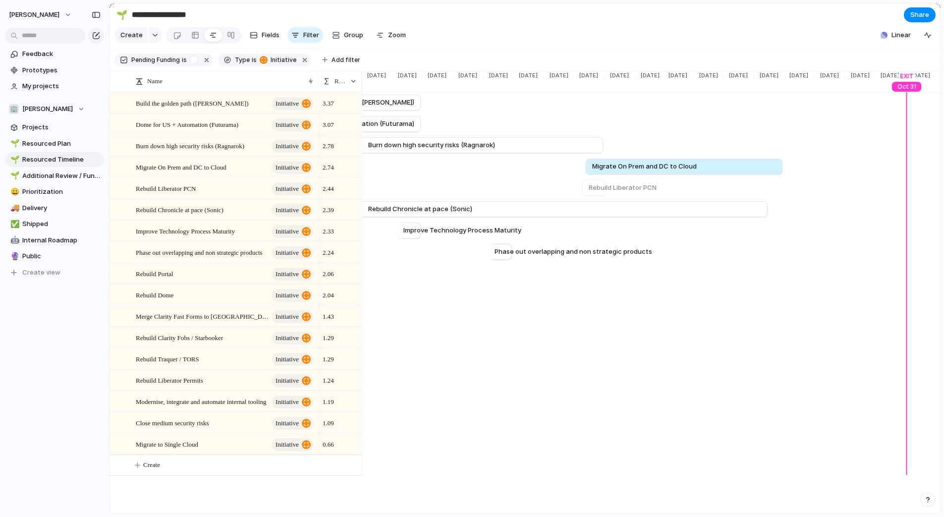
drag, startPoint x: 754, startPoint y: 166, endPoint x: 582, endPoint y: 179, distance: 172.4
click at [582, 179] on div "[DATE] Build the golden path ([PERSON_NAME]) Jun [DATE] Dome for US + Automatio…" at bounding box center [651, 283] width 578 height 383
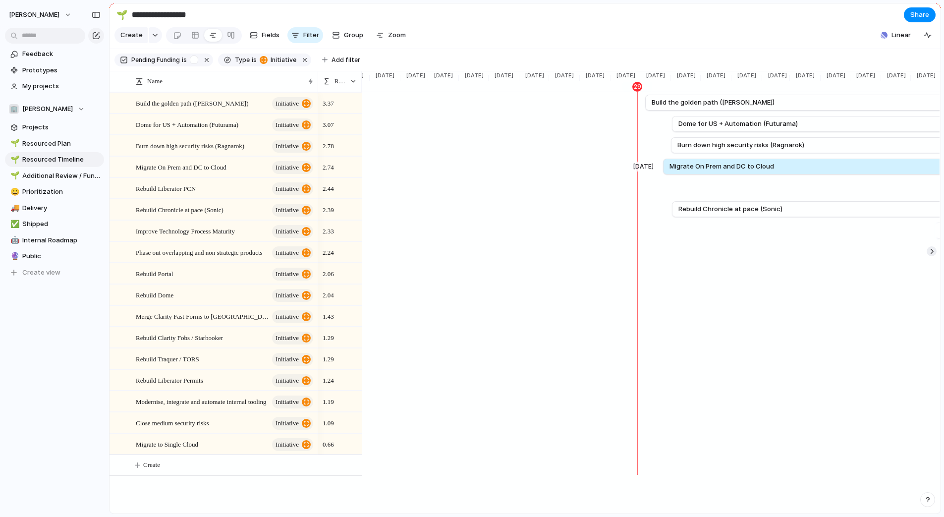
scroll to position [0, 745]
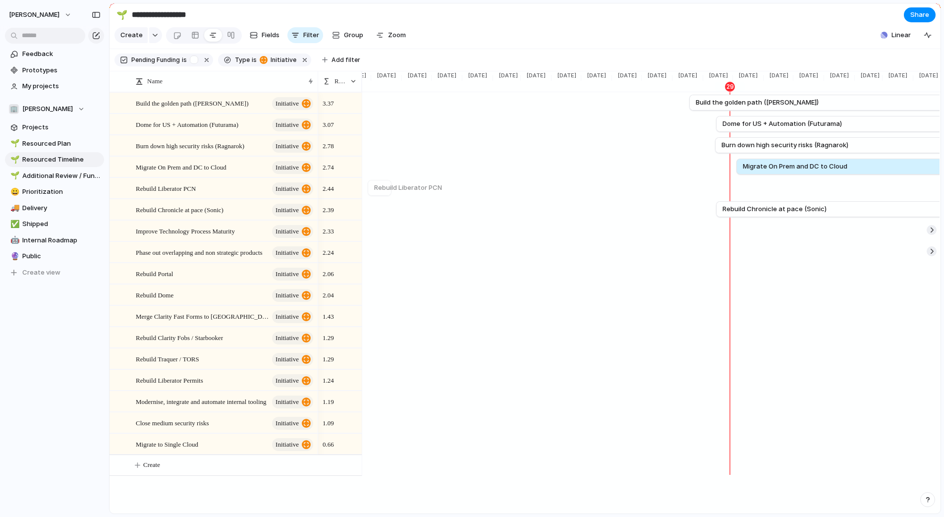
drag, startPoint x: 799, startPoint y: 168, endPoint x: 368, endPoint y: 182, distance: 431.7
click at [368, 182] on div "[DATE] Build the golden path ([PERSON_NAME]) [DATE] [DATE] Dome for US + Automa…" at bounding box center [651, 283] width 578 height 383
drag, startPoint x: 736, startPoint y: 167, endPoint x: 715, endPoint y: 167, distance: 21.3
click at [715, 167] on div at bounding box center [713, 167] width 12 height 16
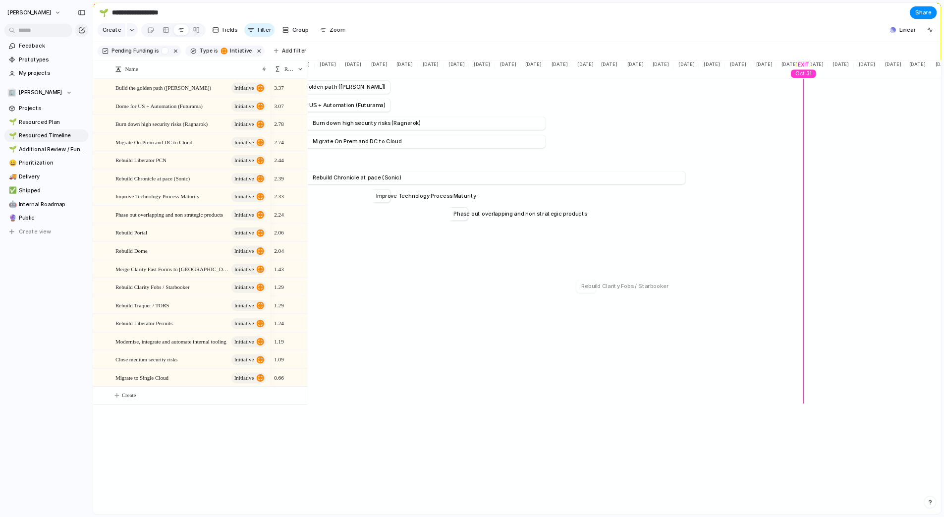
scroll to position [0, 1288]
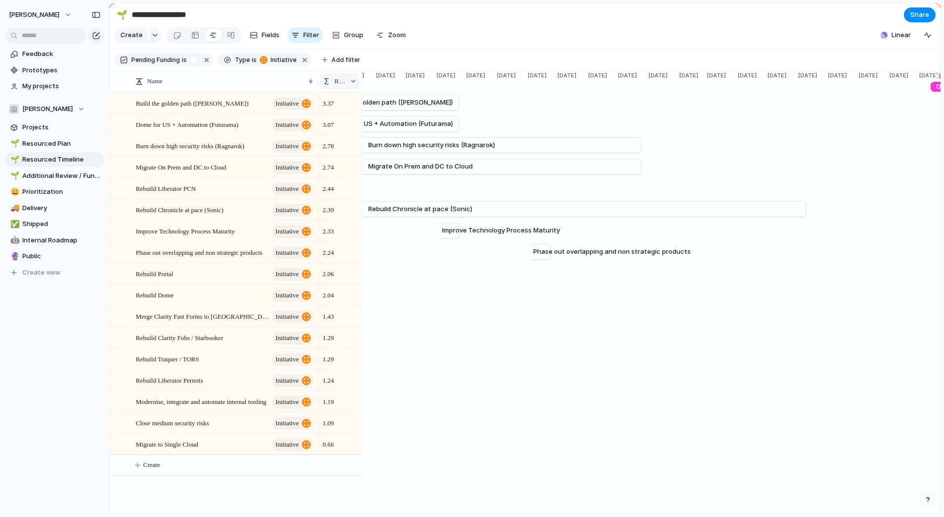
drag, startPoint x: 361, startPoint y: 81, endPoint x: 348, endPoint y: 82, distance: 13.5
click at [348, 82] on div "Rating" at bounding box center [340, 81] width 44 height 21
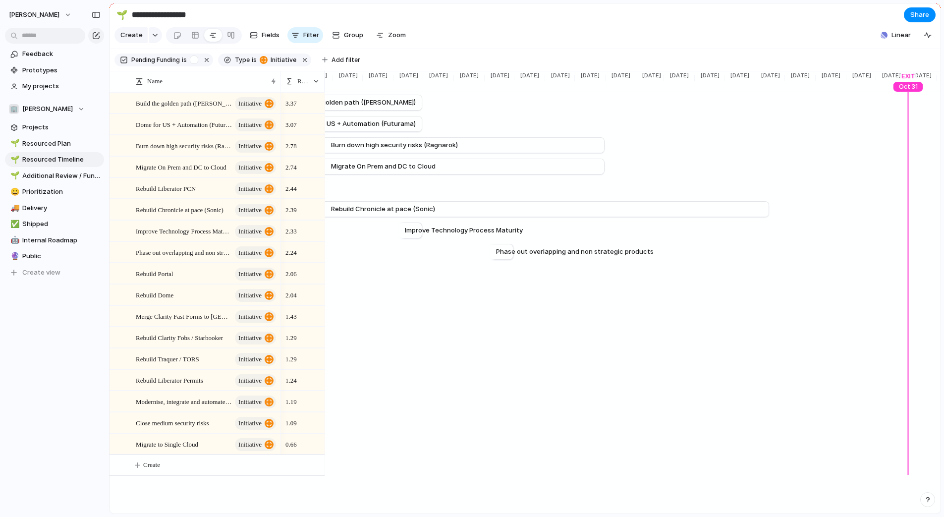
drag, startPoint x: 317, startPoint y: 82, endPoint x: 279, endPoint y: 87, distance: 37.4
click at [279, 87] on div at bounding box center [280, 81] width 5 height 21
click at [97, 15] on div "button" at bounding box center [96, 14] width 9 height 7
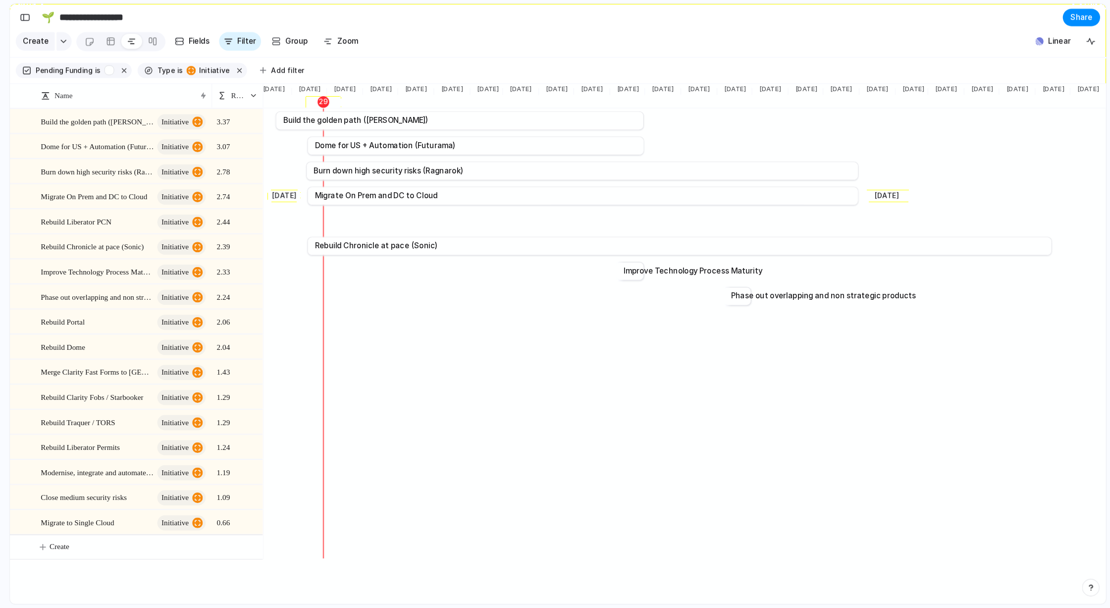
scroll to position [0, 1062]
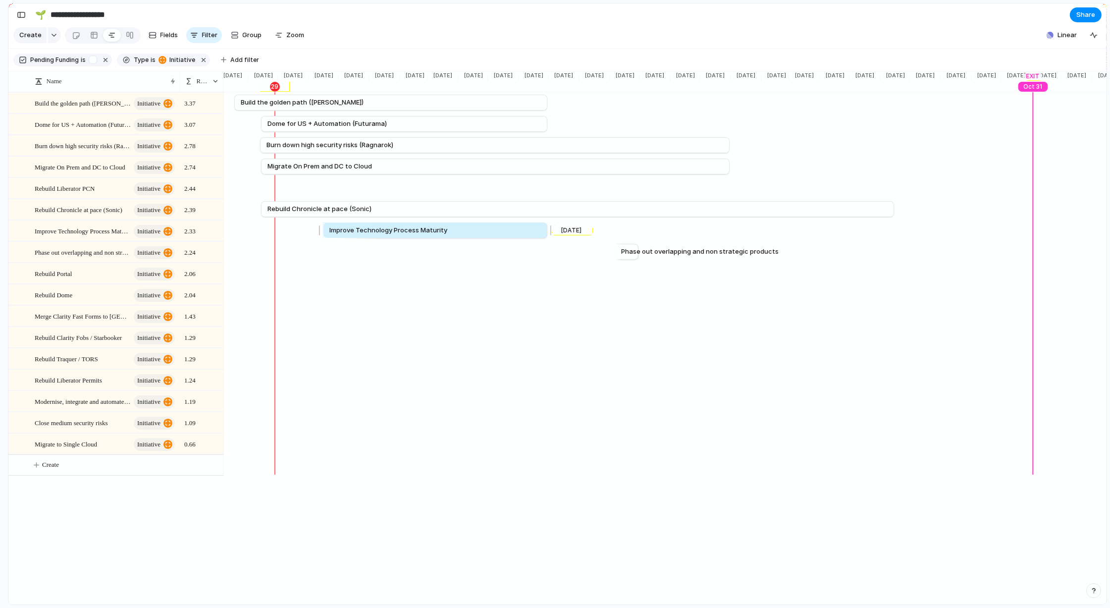
drag, startPoint x: 520, startPoint y: 233, endPoint x: 320, endPoint y: 237, distance: 200.7
click at [320, 237] on div at bounding box center [321, 230] width 12 height 16
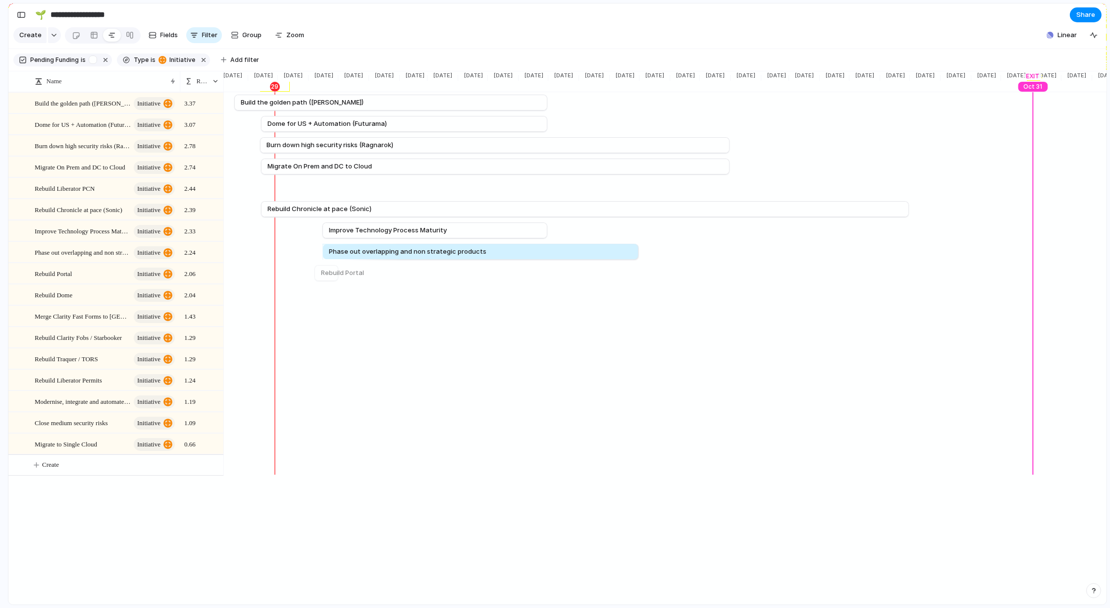
drag, startPoint x: 607, startPoint y: 249, endPoint x: 315, endPoint y: 265, distance: 292.8
click at [315, 265] on div "[DATE] Build the golden path ([PERSON_NAME]) Jun [DATE] Dome for US + Automatio…" at bounding box center [664, 283] width 883 height 383
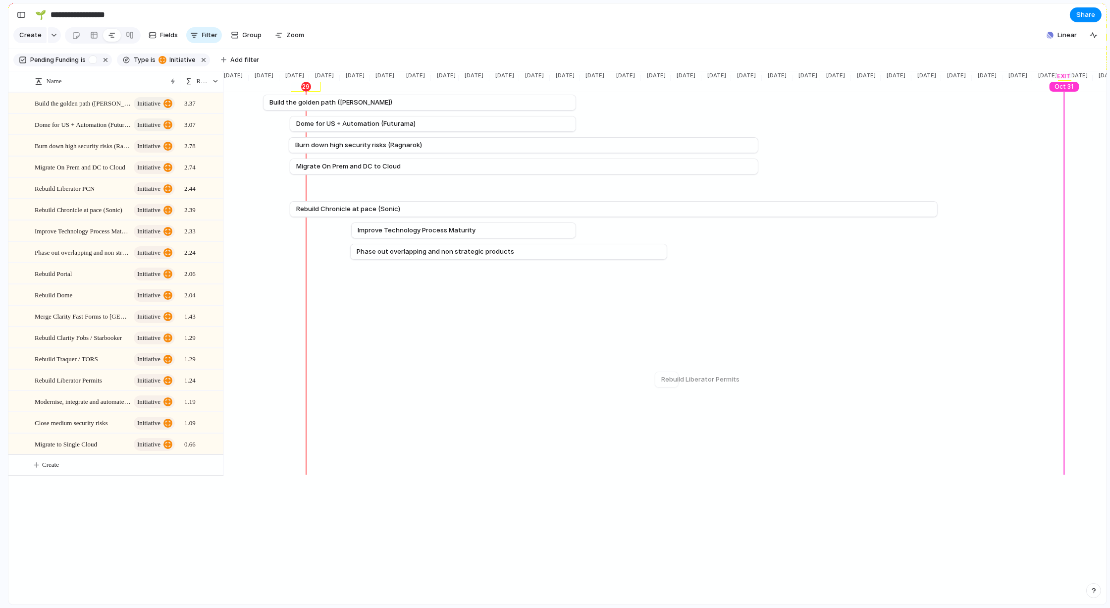
scroll to position [0, 1030]
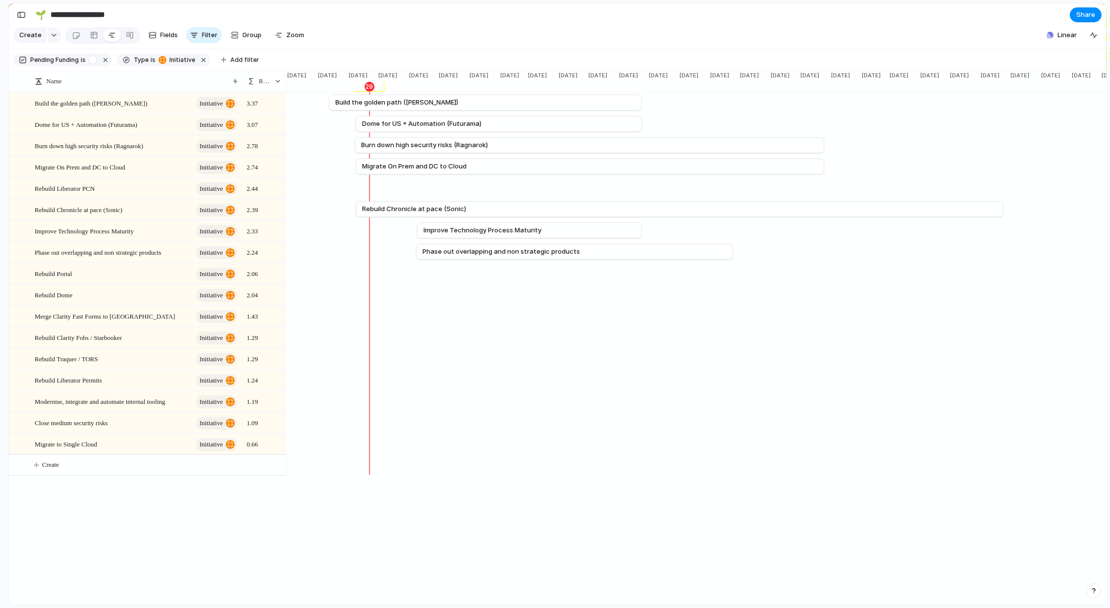
drag, startPoint x: 179, startPoint y: 83, endPoint x: 241, endPoint y: 81, distance: 62.5
click at [241, 81] on div at bounding box center [242, 81] width 5 height 21
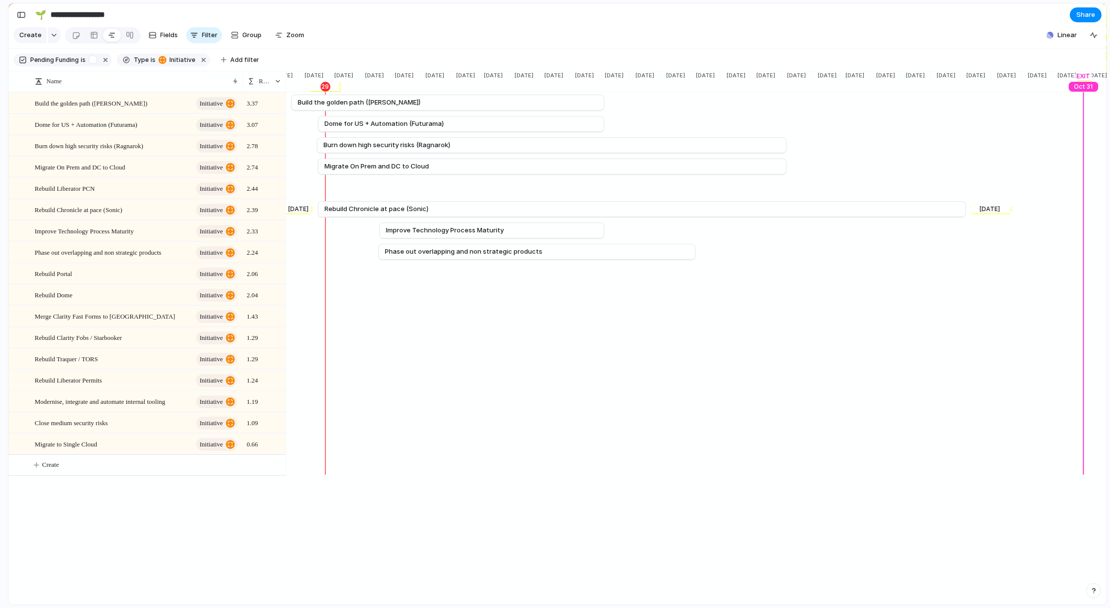
scroll to position [0, 1061]
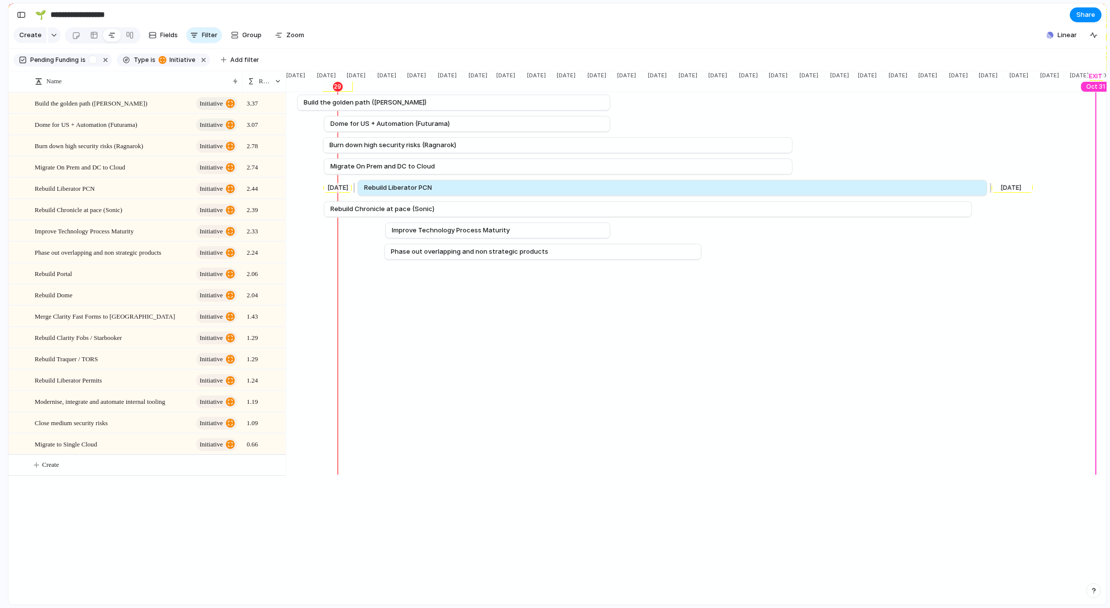
drag, startPoint x: 383, startPoint y: 187, endPoint x: 989, endPoint y: 189, distance: 605.9
click at [943, 189] on div at bounding box center [989, 188] width 12 height 16
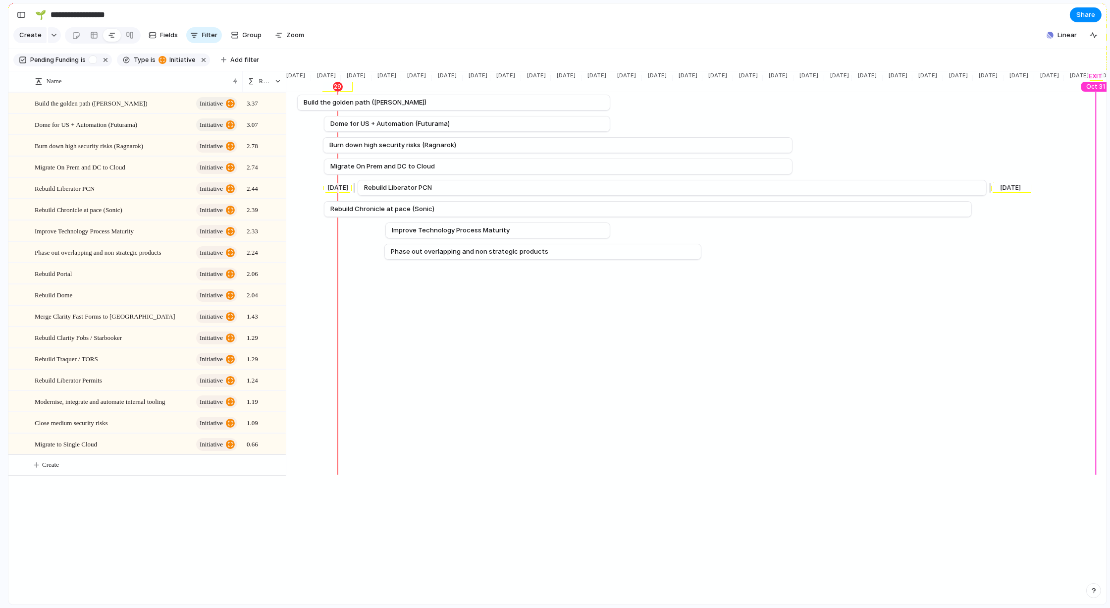
click at [917, 184] on link "Rebuild Liberator PCN" at bounding box center [672, 187] width 616 height 15
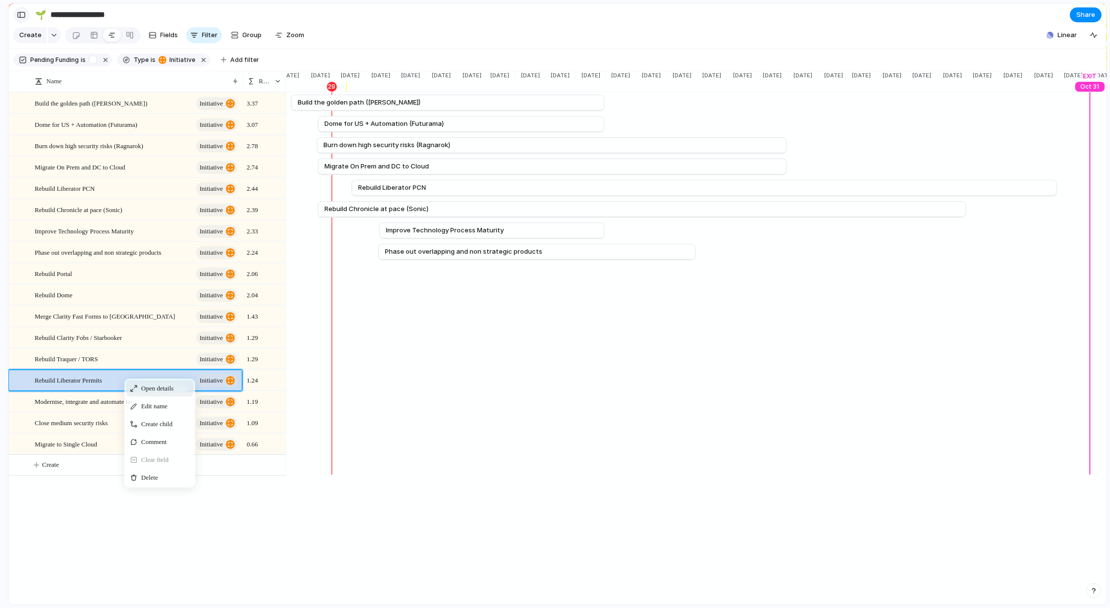
click at [21, 17] on div "button" at bounding box center [21, 14] width 9 height 7
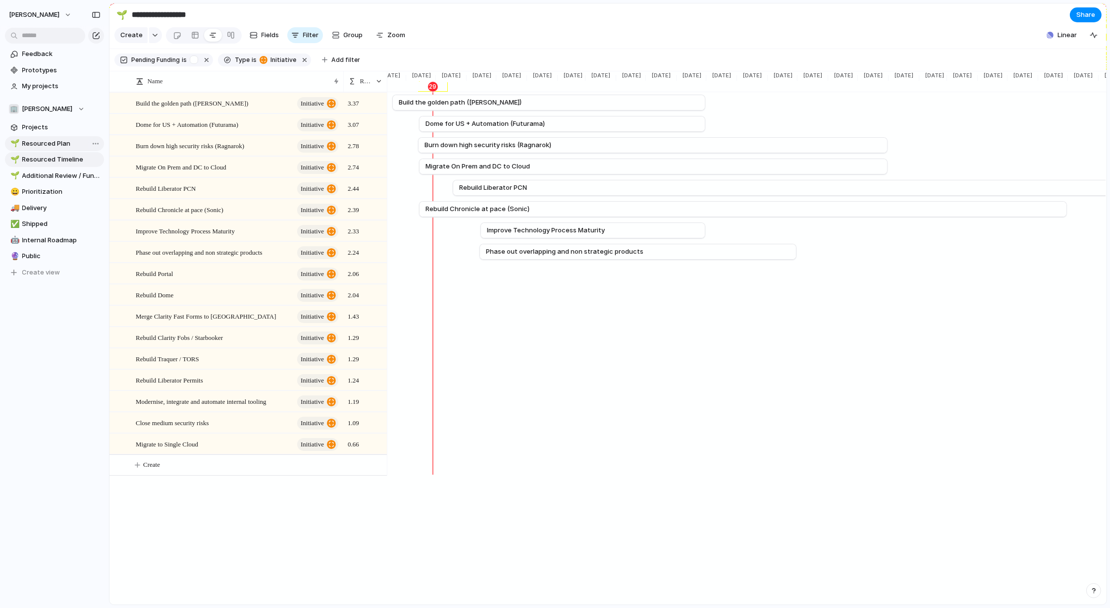
click at [52, 144] on span "Resourced Plan" at bounding box center [61, 144] width 78 height 10
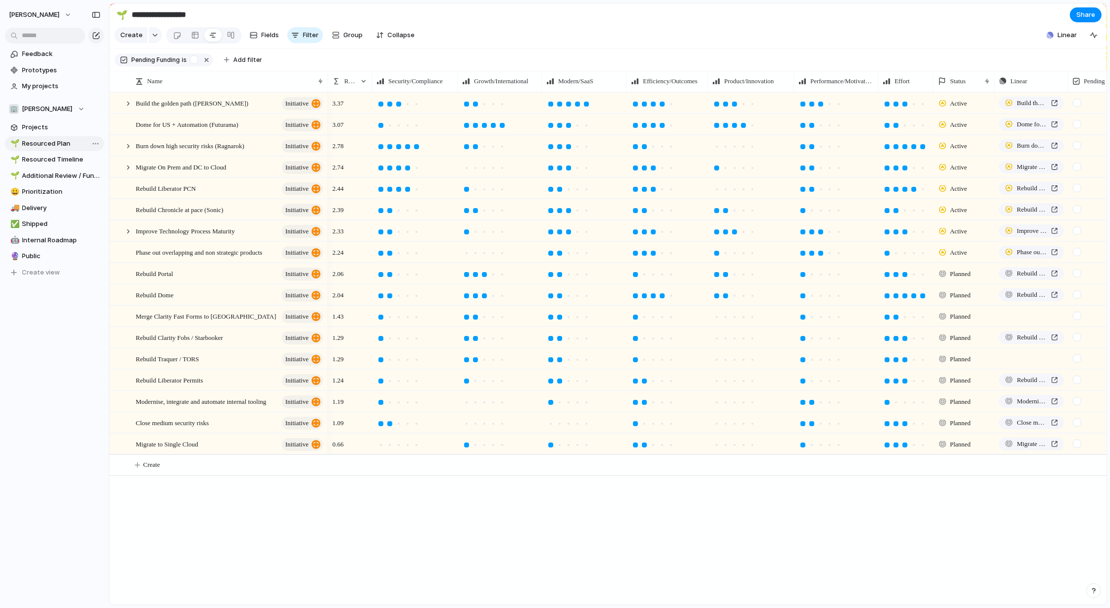
type input "**********"
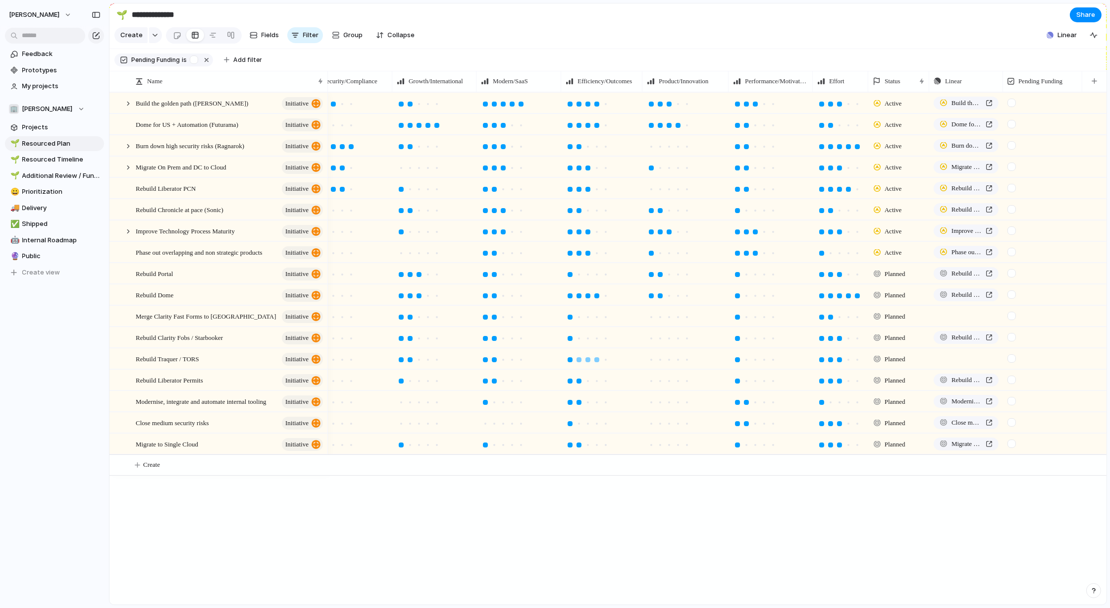
scroll to position [0, 65]
click at [943, 378] on div at bounding box center [1012, 380] width 8 height 8
